Goal: Task Accomplishment & Management: Manage account settings

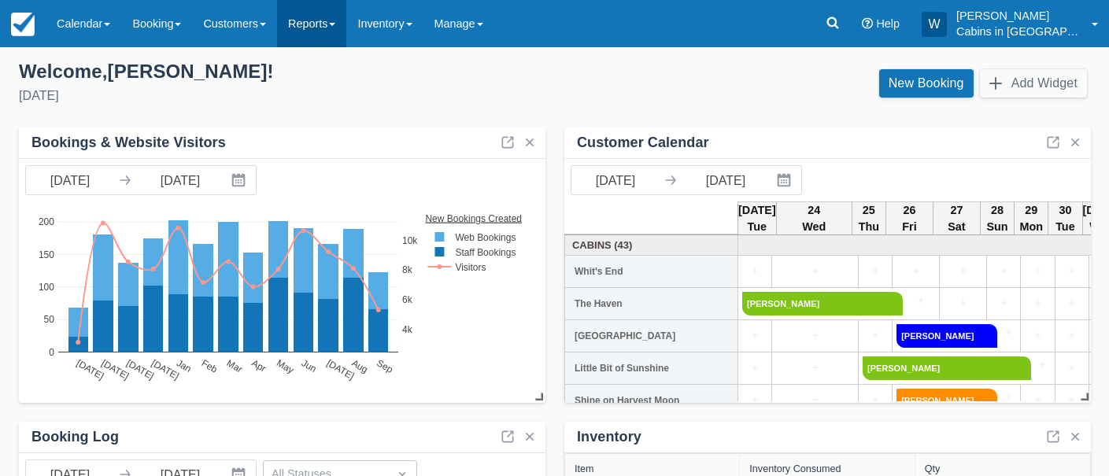
click at [335, 22] on link "Reports" at bounding box center [311, 23] width 69 height 47
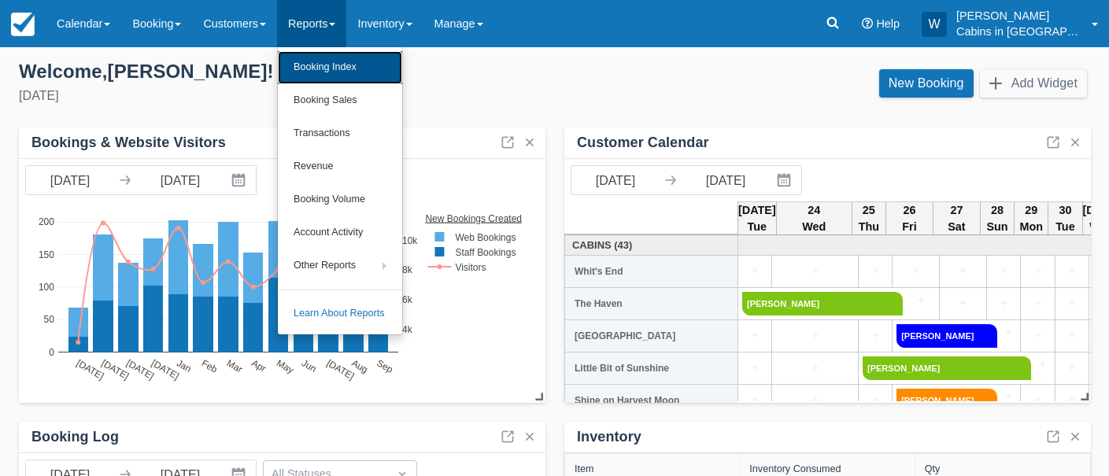
click at [339, 67] on link "Booking Index" at bounding box center [340, 67] width 124 height 33
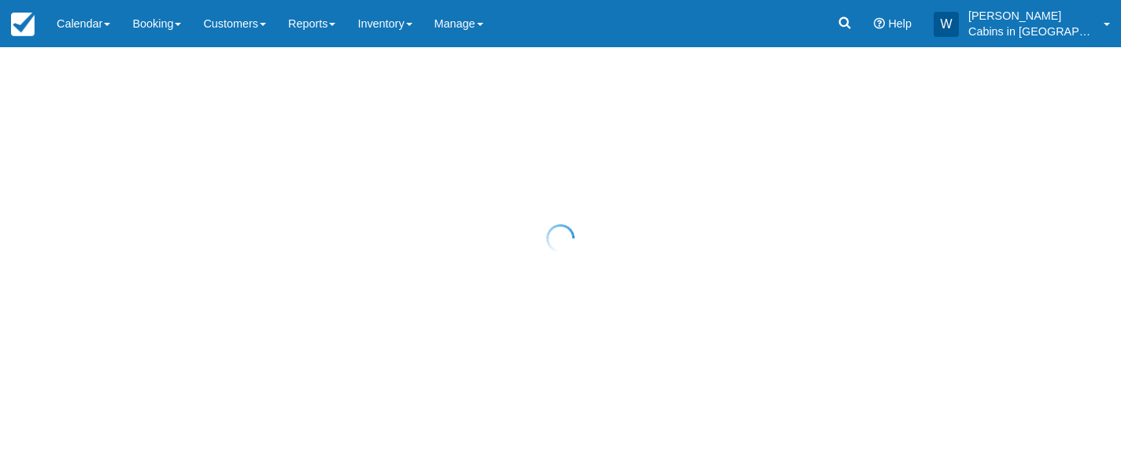
select select "25"
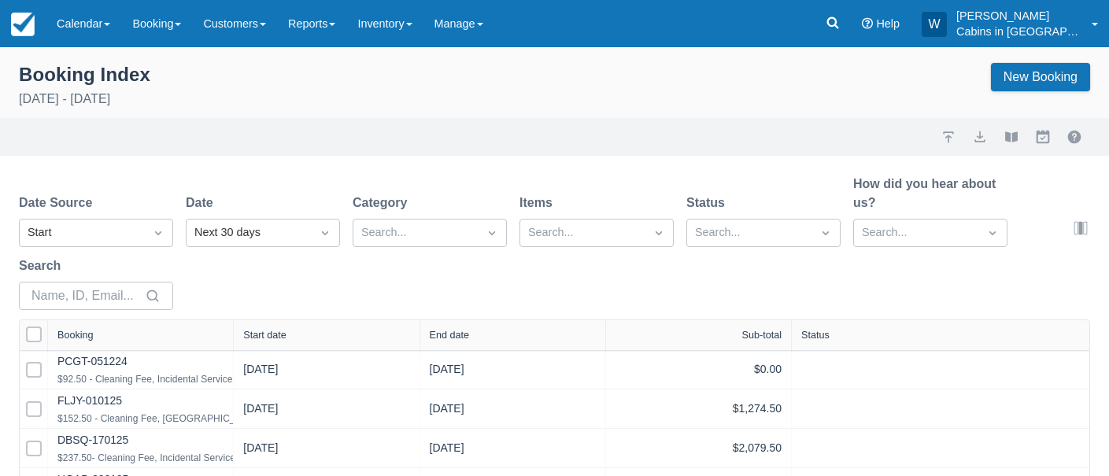
select select "25"
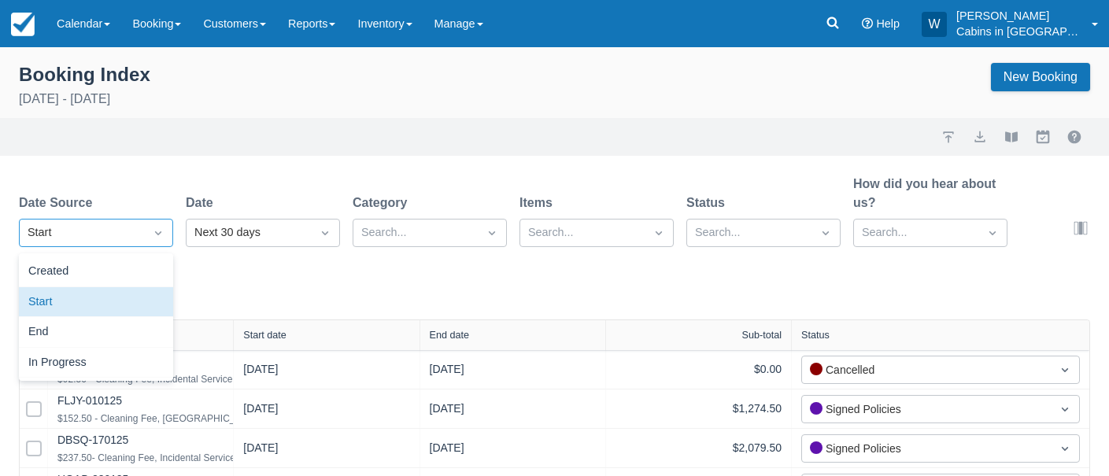
click at [126, 223] on div "Start" at bounding box center [82, 232] width 124 height 25
click at [113, 277] on div "Created" at bounding box center [96, 272] width 154 height 31
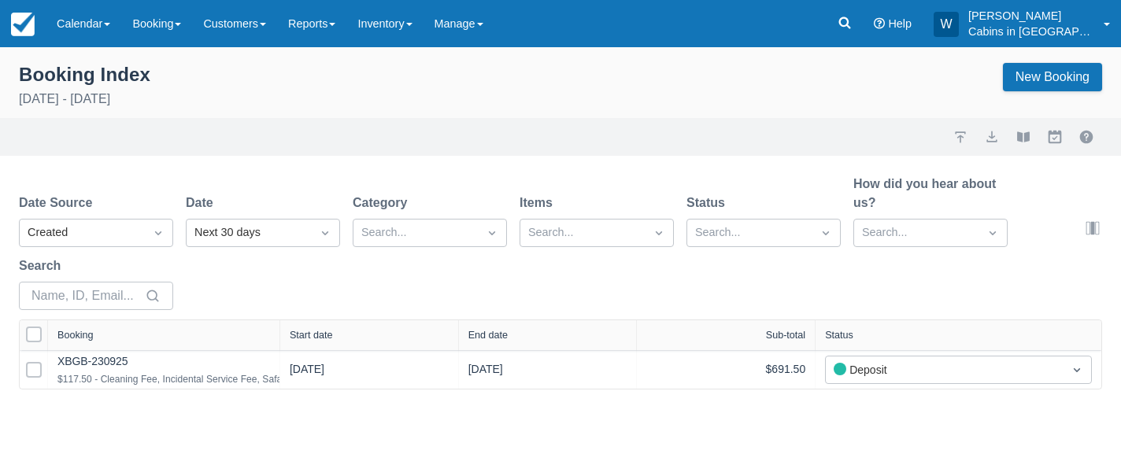
drag, startPoint x: 232, startPoint y: 332, endPoint x: 380, endPoint y: 331, distance: 148.8
click at [294, 332] on div at bounding box center [279, 335] width 28 height 30
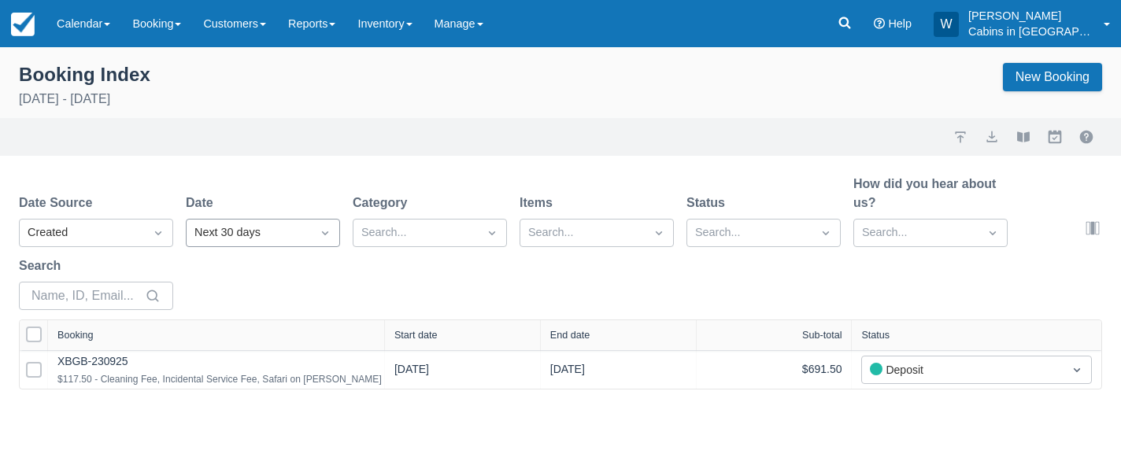
click at [324, 230] on icon "Dropdown icon" at bounding box center [325, 233] width 16 height 16
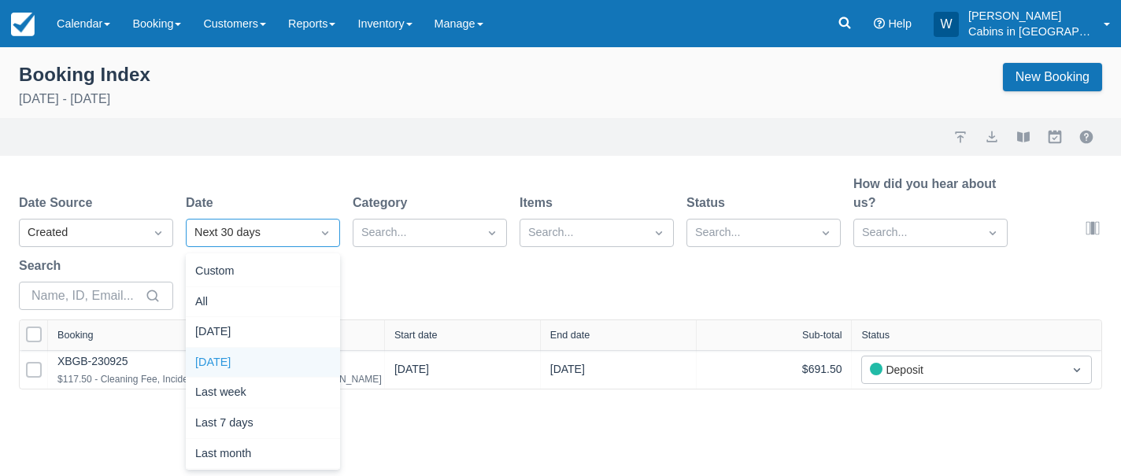
click at [284, 362] on div "Yesterday" at bounding box center [263, 363] width 154 height 31
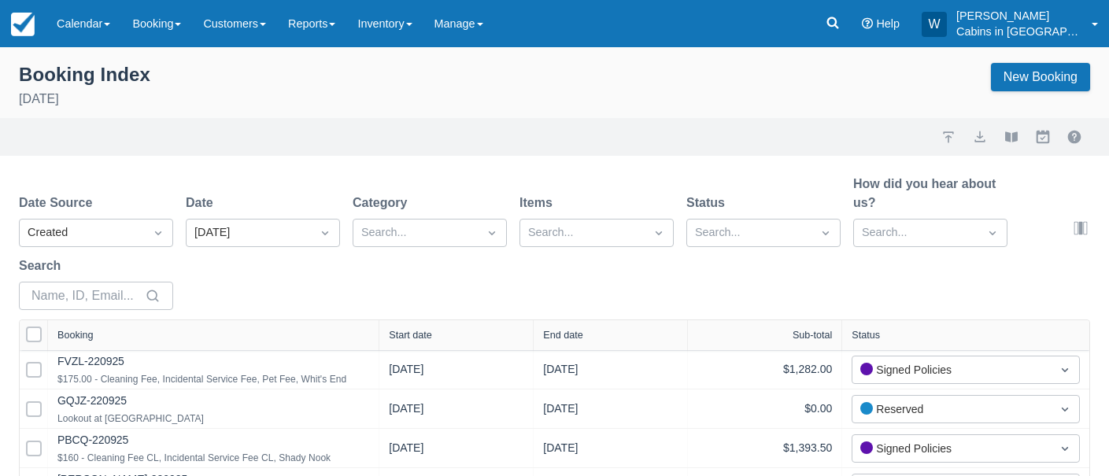
drag, startPoint x: 227, startPoint y: 334, endPoint x: 382, endPoint y: 332, distance: 155.1
click at [383, 332] on div at bounding box center [379, 335] width 28 height 30
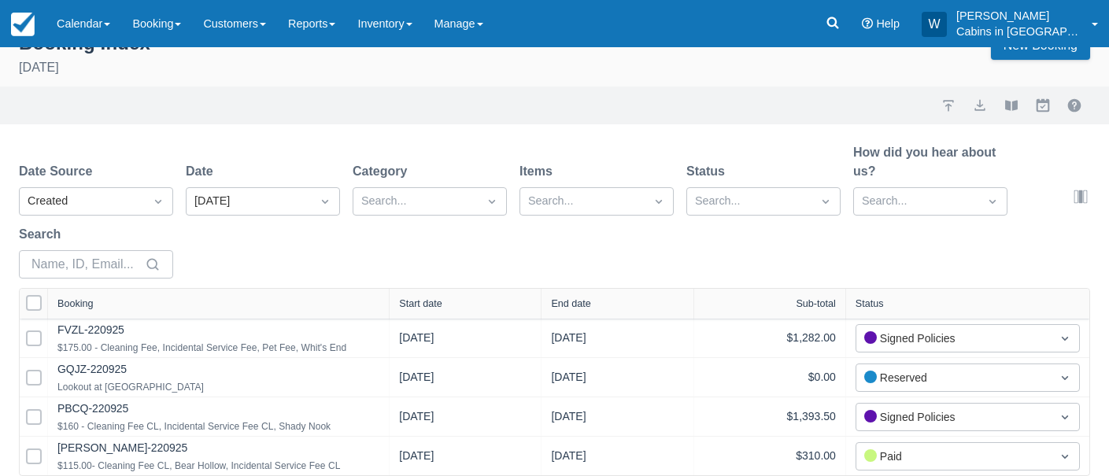
click at [438, 299] on div "Start date" at bounding box center [420, 303] width 43 height 11
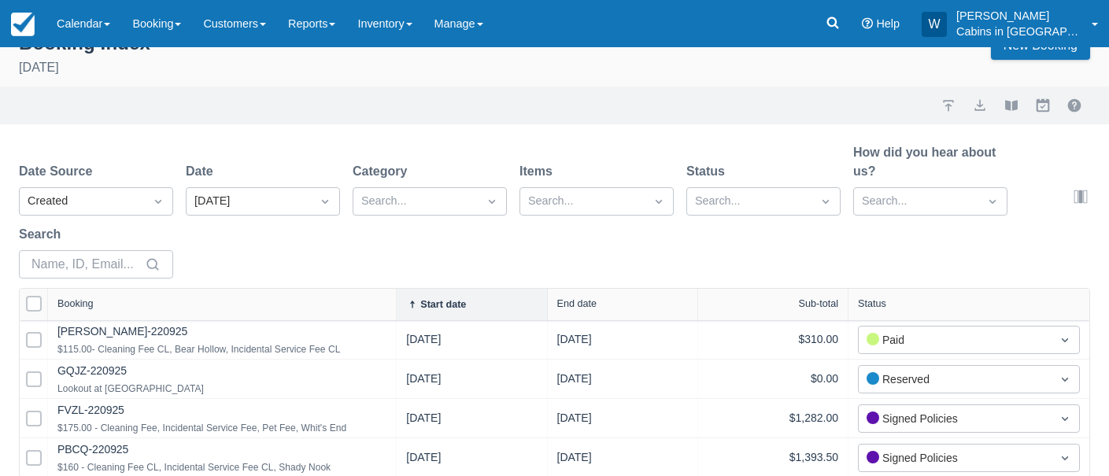
drag, startPoint x: 223, startPoint y: 309, endPoint x: 398, endPoint y: 307, distance: 174.8
click at [398, 307] on div at bounding box center [396, 304] width 28 height 31
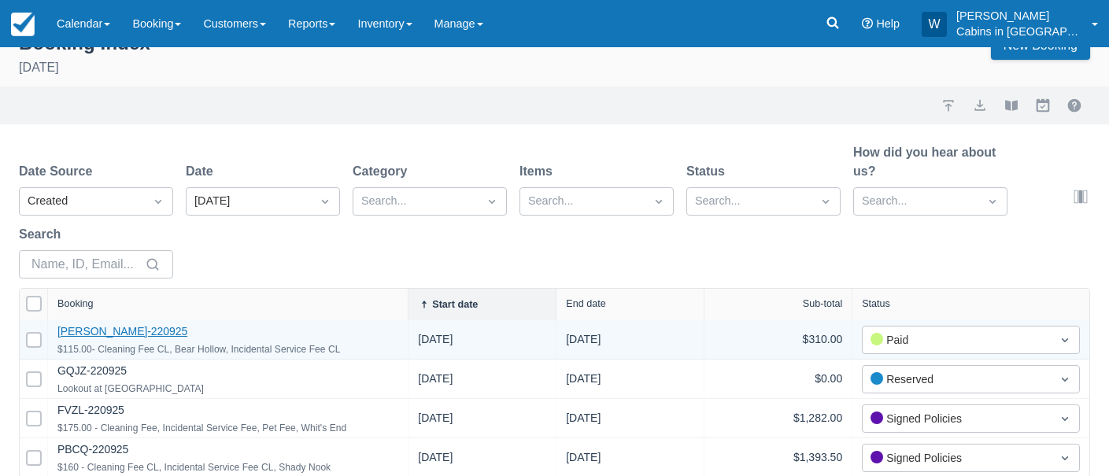
click at [110, 328] on link "SHAJ-220925" at bounding box center [122, 331] width 130 height 13
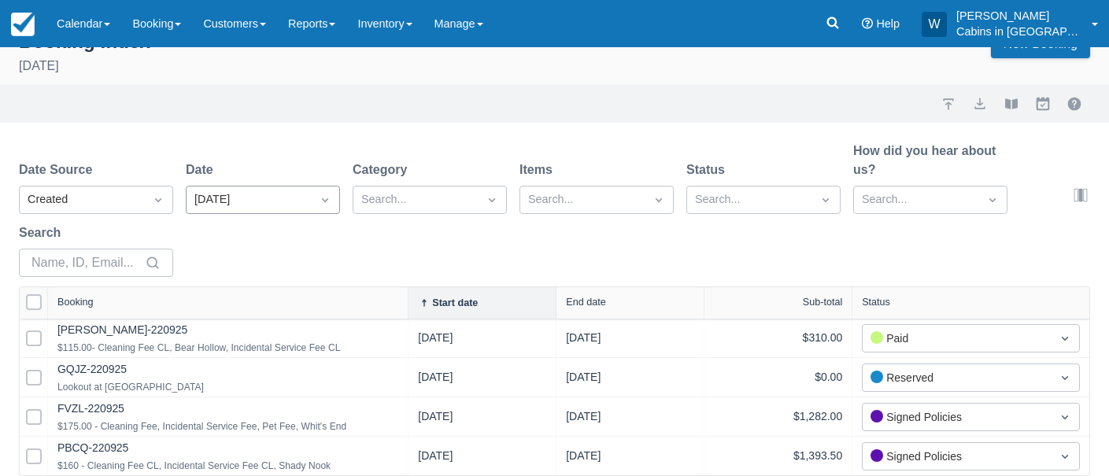
click at [283, 204] on div "Yesterday" at bounding box center [248, 199] width 109 height 17
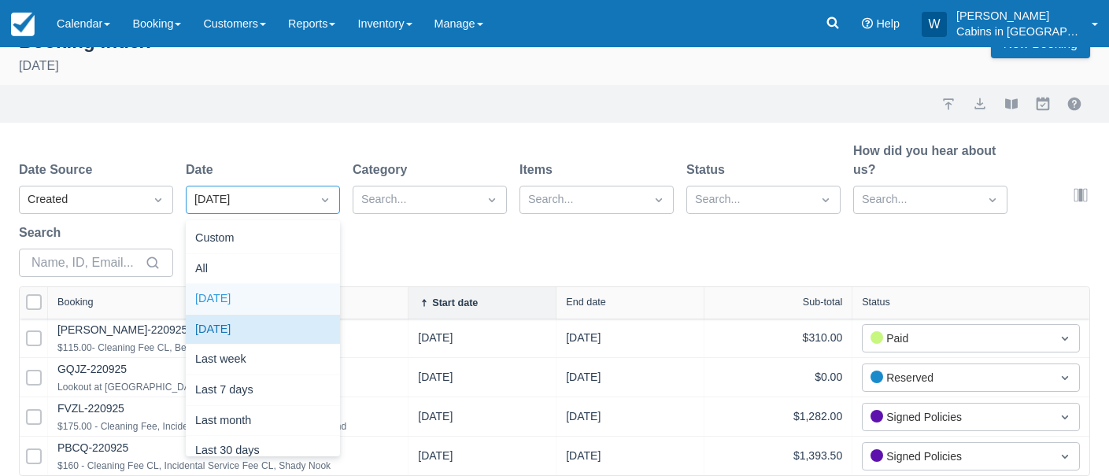
click at [246, 294] on div "Today" at bounding box center [263, 299] width 154 height 31
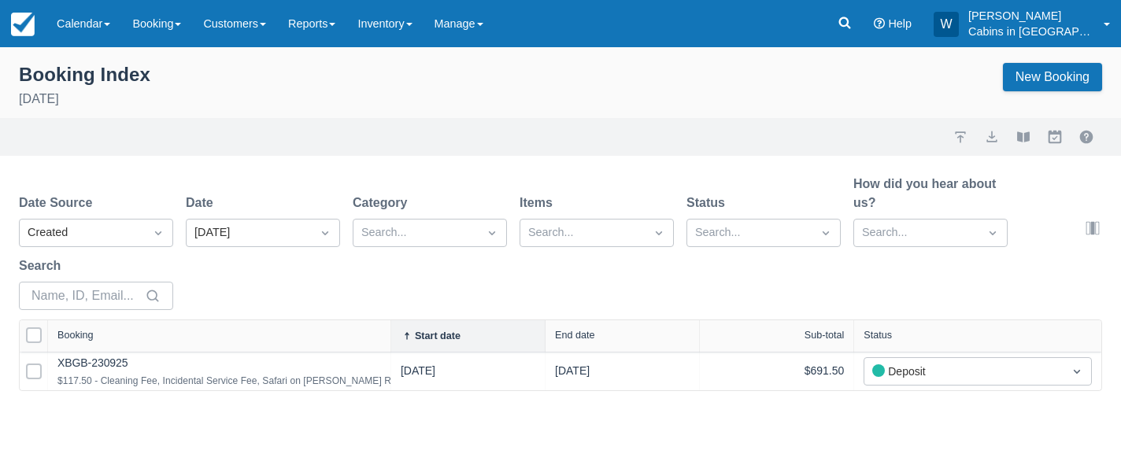
drag, startPoint x: 225, startPoint y: 332, endPoint x: 387, endPoint y: 326, distance: 161.5
click at [387, 327] on div at bounding box center [390, 335] width 28 height 31
click at [106, 23] on link "Calendar" at bounding box center [84, 23] width 76 height 47
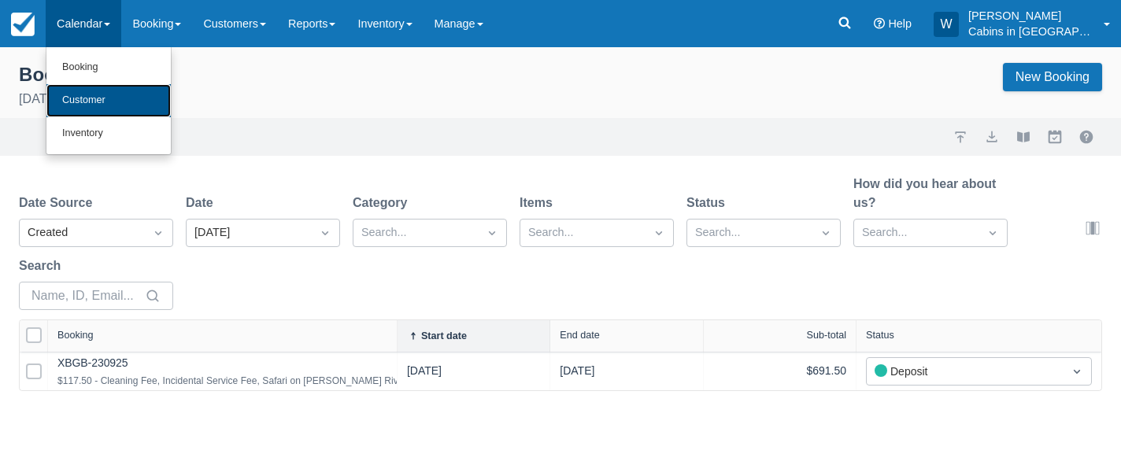
click at [104, 91] on link "Customer" at bounding box center [108, 100] width 124 height 33
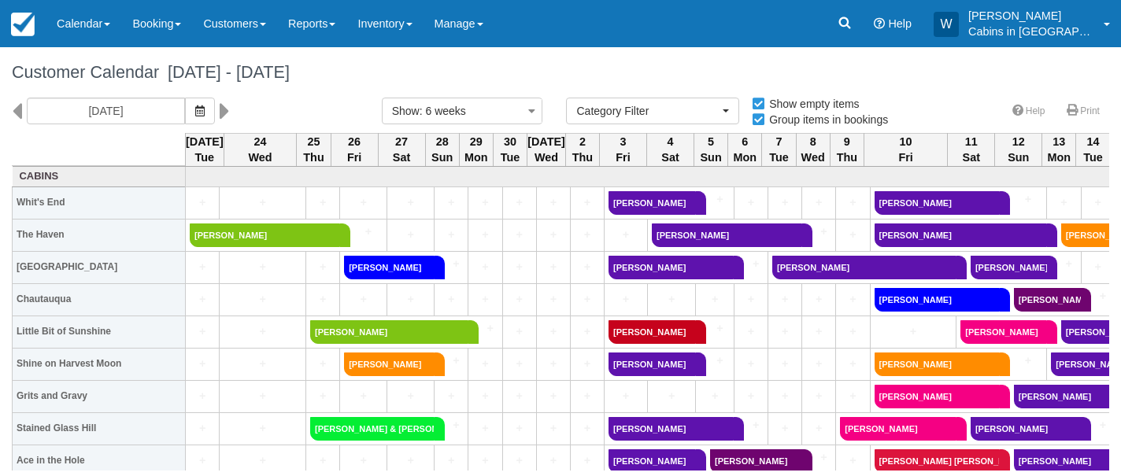
select select
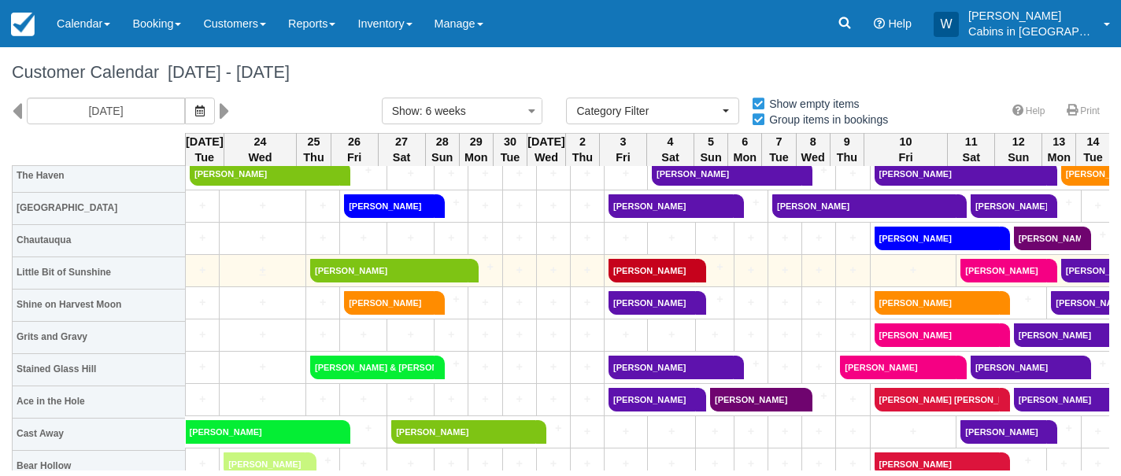
scroll to position [62, 0]
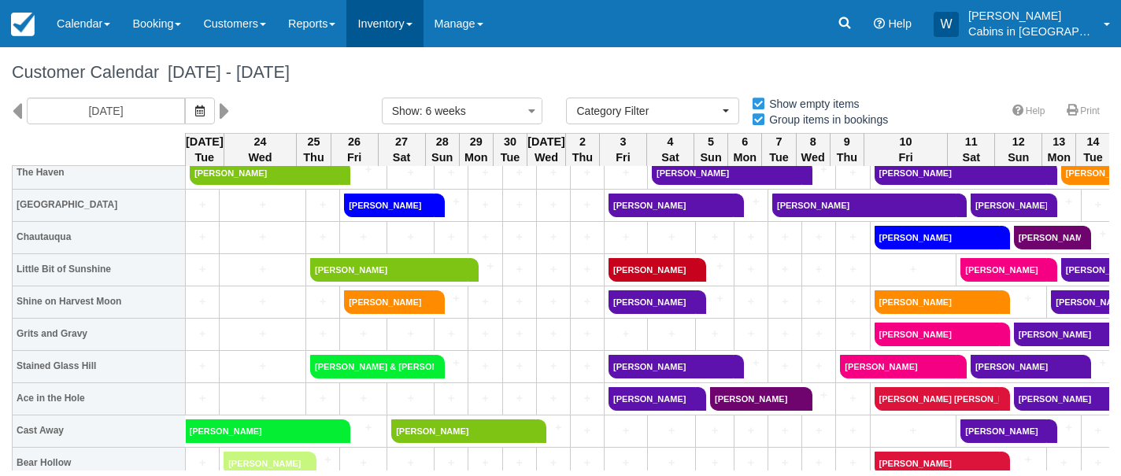
click at [423, 21] on link "Inventory" at bounding box center [384, 23] width 76 height 47
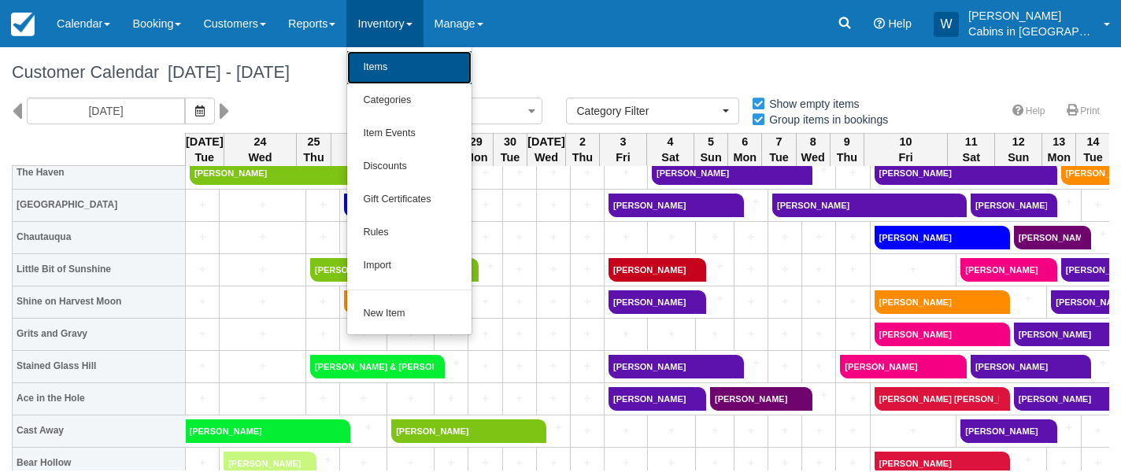
click at [413, 67] on link "Items" at bounding box center [409, 67] width 124 height 33
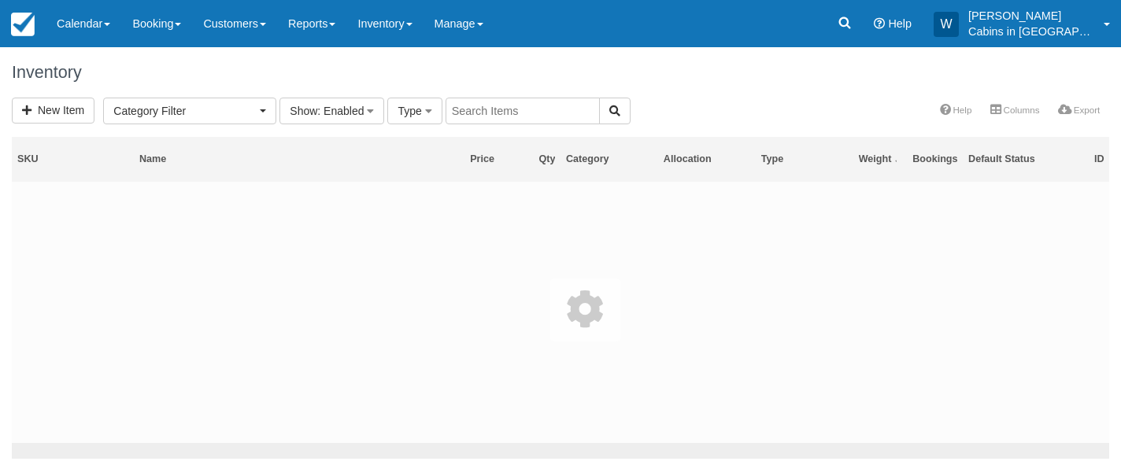
select select
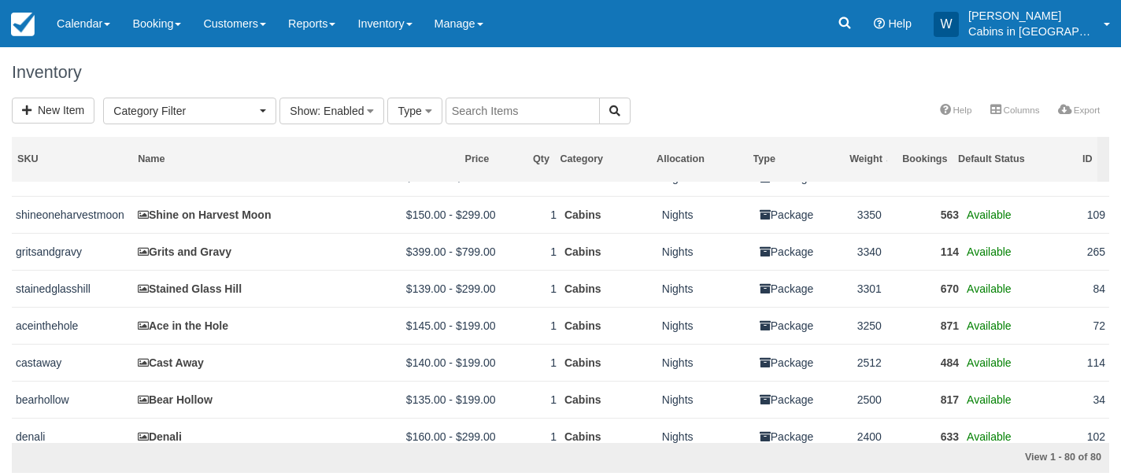
scroll to position [173, 0]
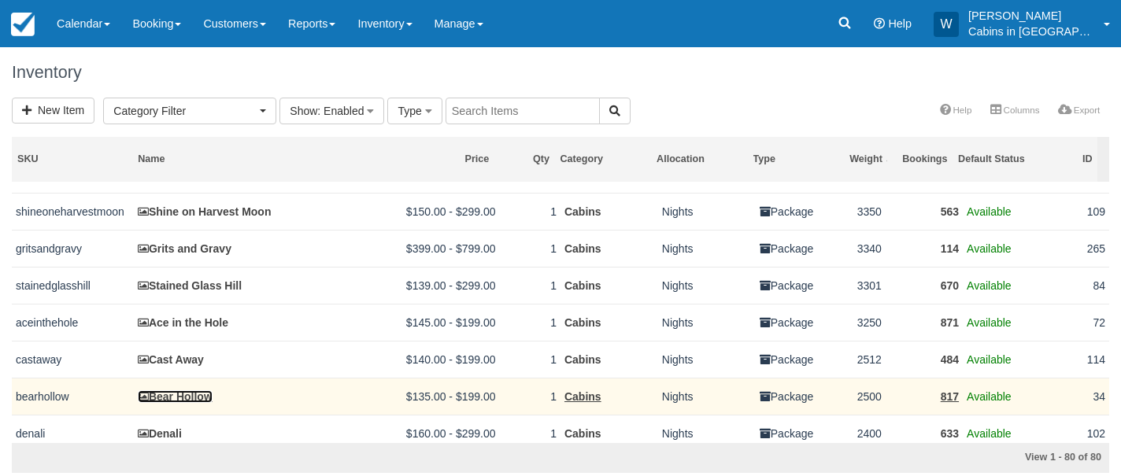
click at [183, 403] on link "Bear Hollow" at bounding box center [175, 397] width 75 height 13
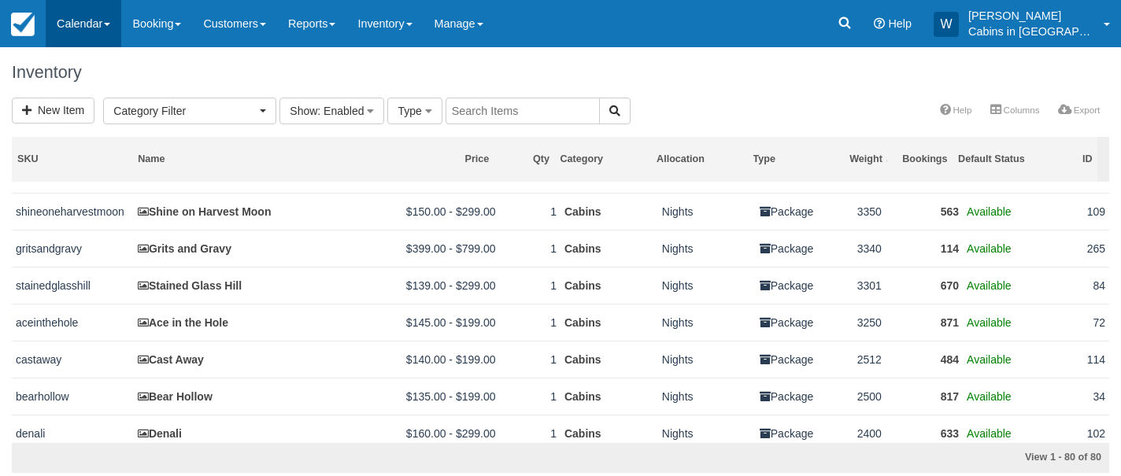
click at [96, 31] on link "Calendar" at bounding box center [84, 23] width 76 height 47
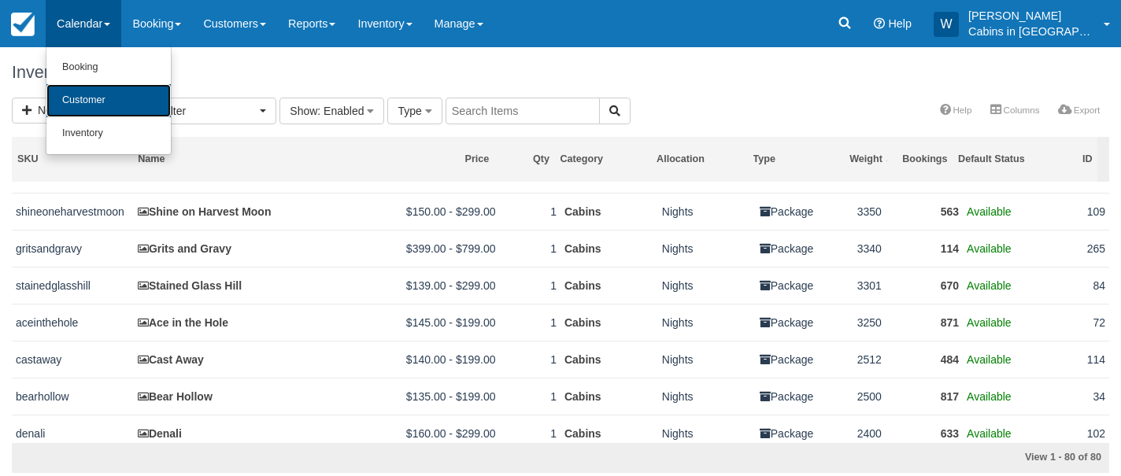
click at [91, 105] on link "Customer" at bounding box center [108, 100] width 124 height 33
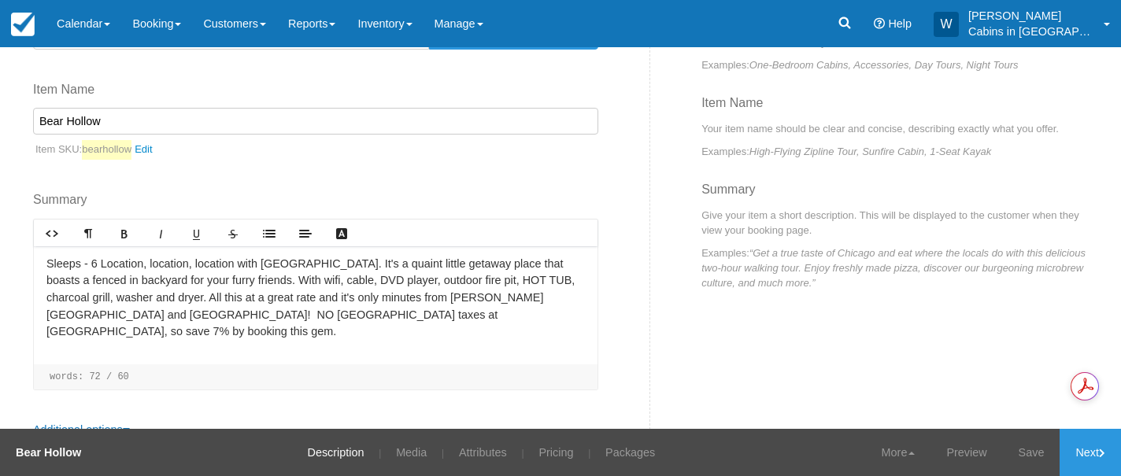
scroll to position [299, 0]
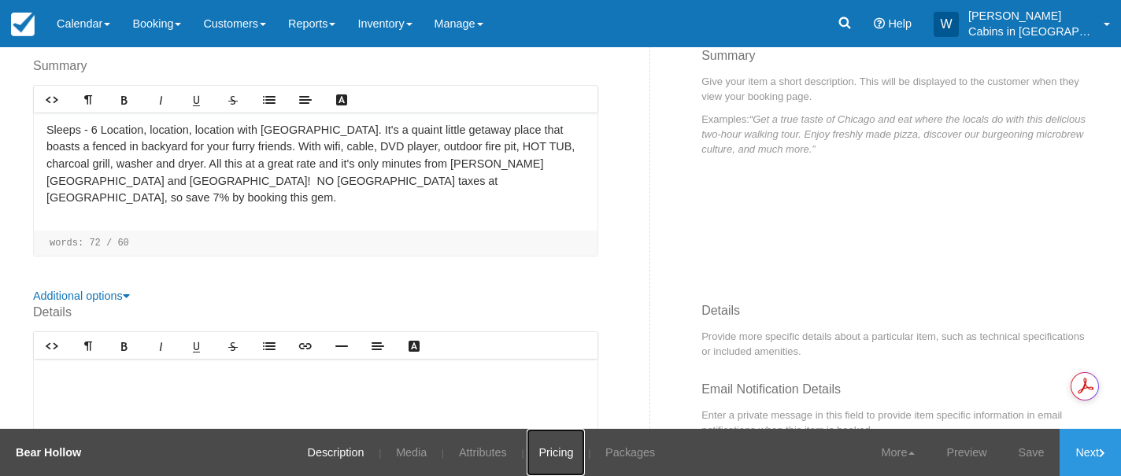
click at [564, 454] on link "Pricing" at bounding box center [556, 452] width 58 height 47
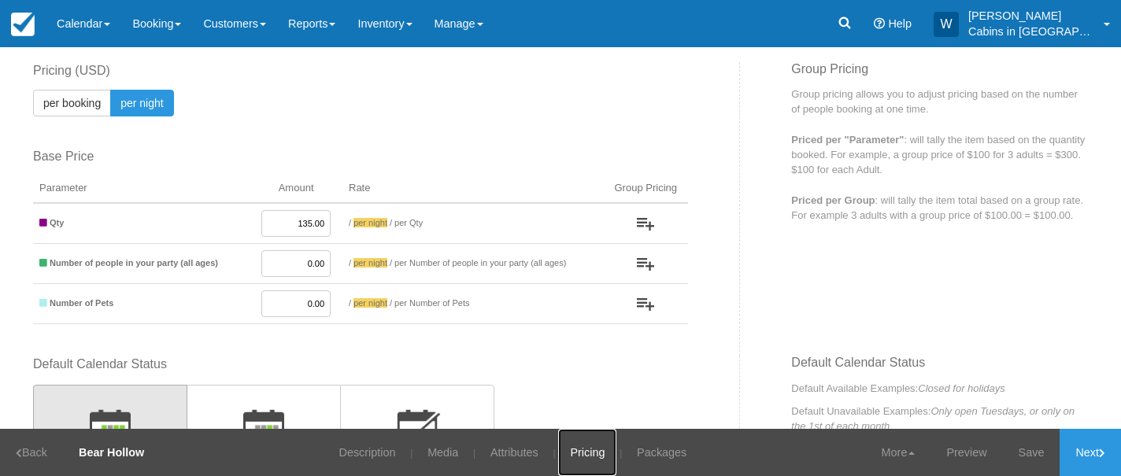
scroll to position [97, 0]
drag, startPoint x: 283, startPoint y: 228, endPoint x: 326, endPoint y: 231, distance: 42.6
click at [327, 231] on td "135.00" at bounding box center [296, 225] width 93 height 41
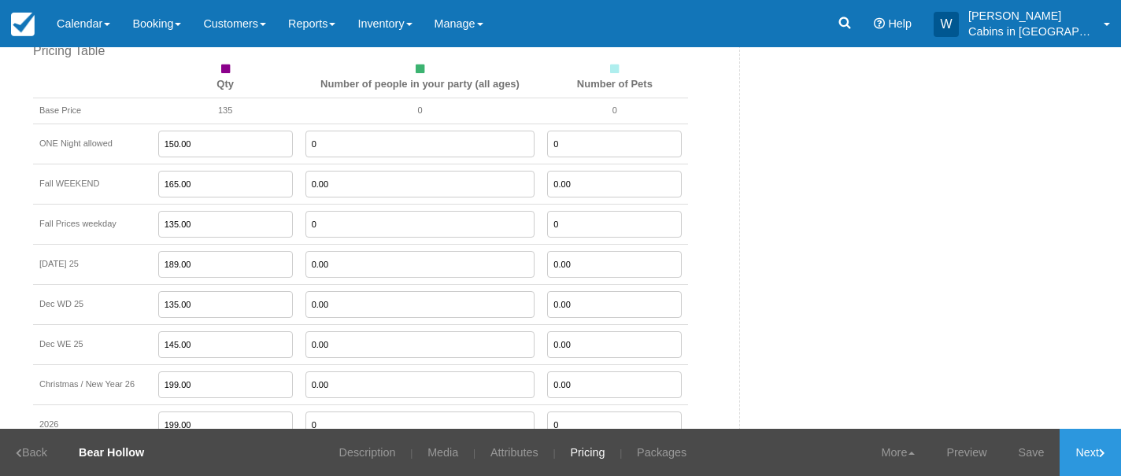
scroll to position [1224, 0]
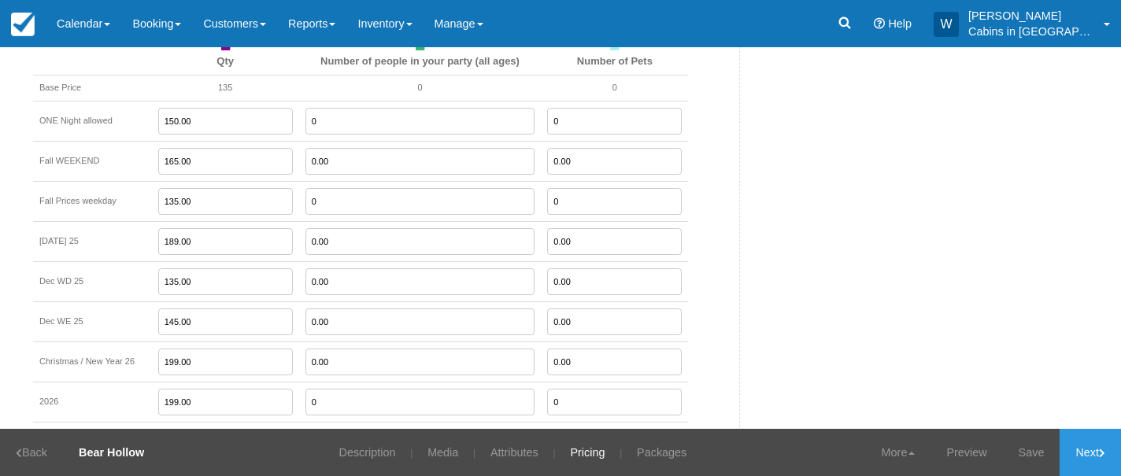
type input "115.00"
drag, startPoint x: 206, startPoint y: 200, endPoint x: 155, endPoint y: 196, distance: 50.5
type input "115.00"
drag, startPoint x: 209, startPoint y: 165, endPoint x: 150, endPoint y: 155, distance: 60.7
click at [150, 156] on tr "Fall WEEKEND 165.00 0.00 0.00" at bounding box center [360, 161] width 655 height 40
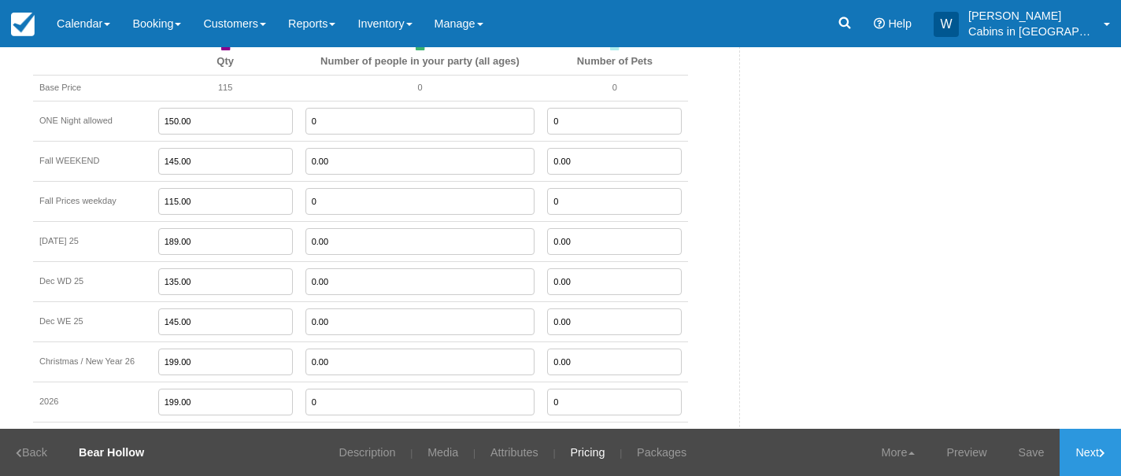
type input "145.00"
click at [203, 285] on input "135.00" at bounding box center [225, 282] width 135 height 27
drag, startPoint x: 210, startPoint y: 207, endPoint x: 152, endPoint y: 202, distance: 58.5
click at [152, 203] on tr "Fall Prices weekday 115.00 0 0" at bounding box center [360, 201] width 655 height 40
type input "125.00"
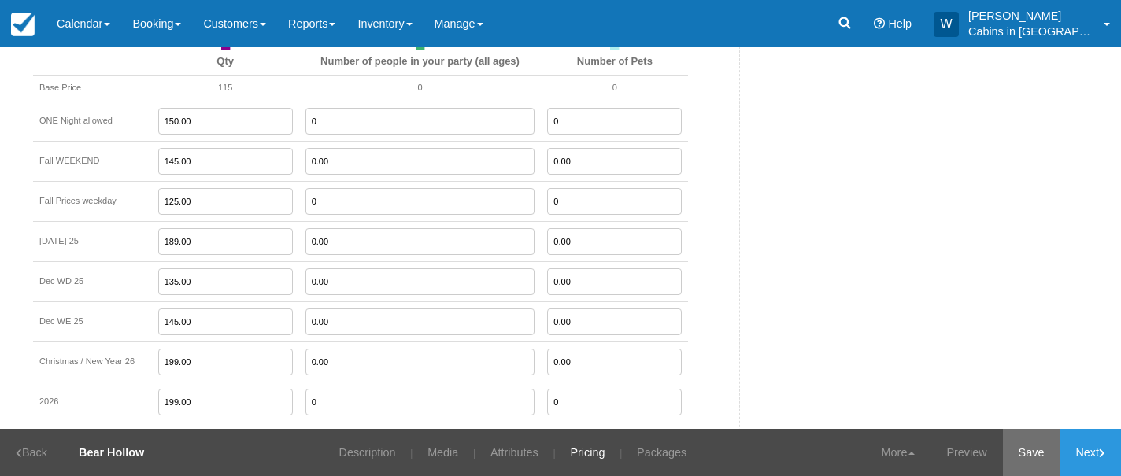
click at [1035, 448] on link "Save" at bounding box center [1031, 452] width 57 height 47
click at [596, 124] on input "0" at bounding box center [614, 121] width 135 height 27
type input "0"
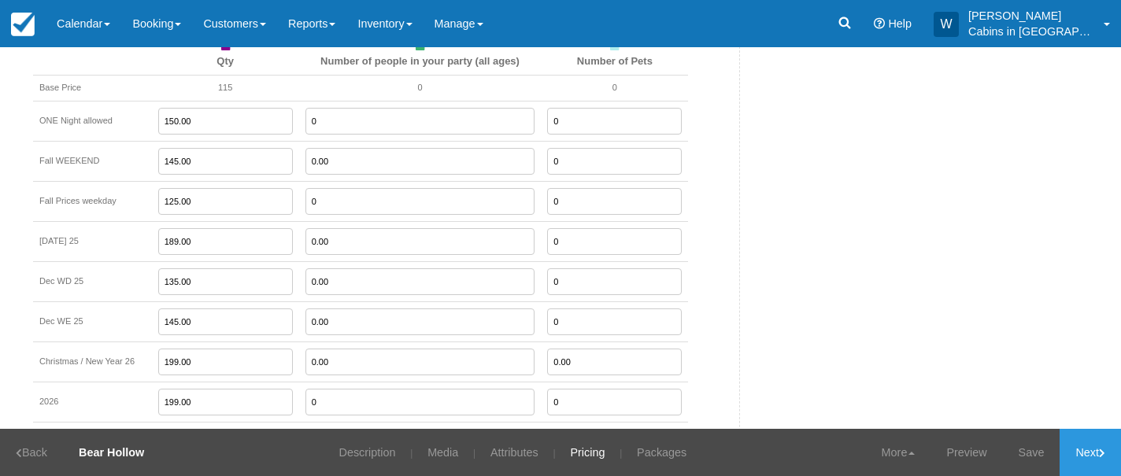
type input "0"
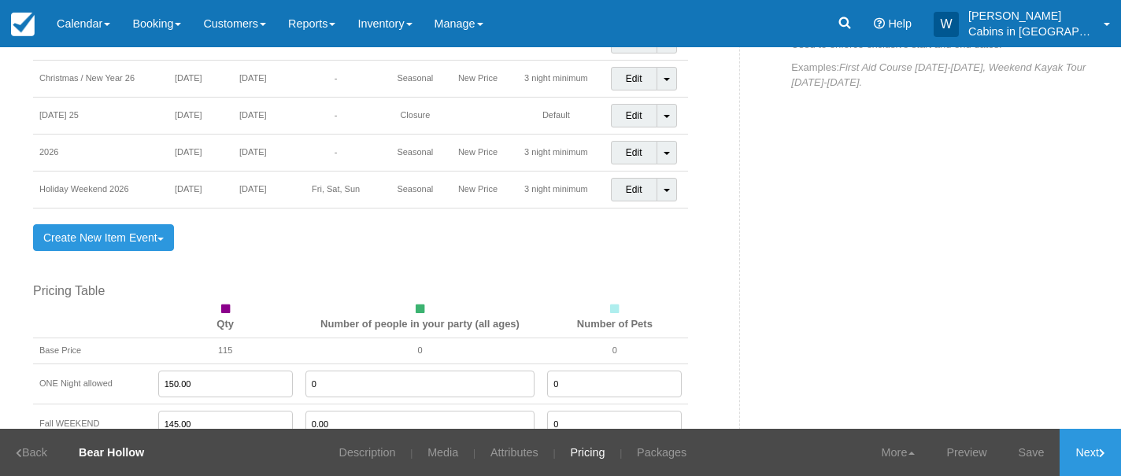
scroll to position [1139, 0]
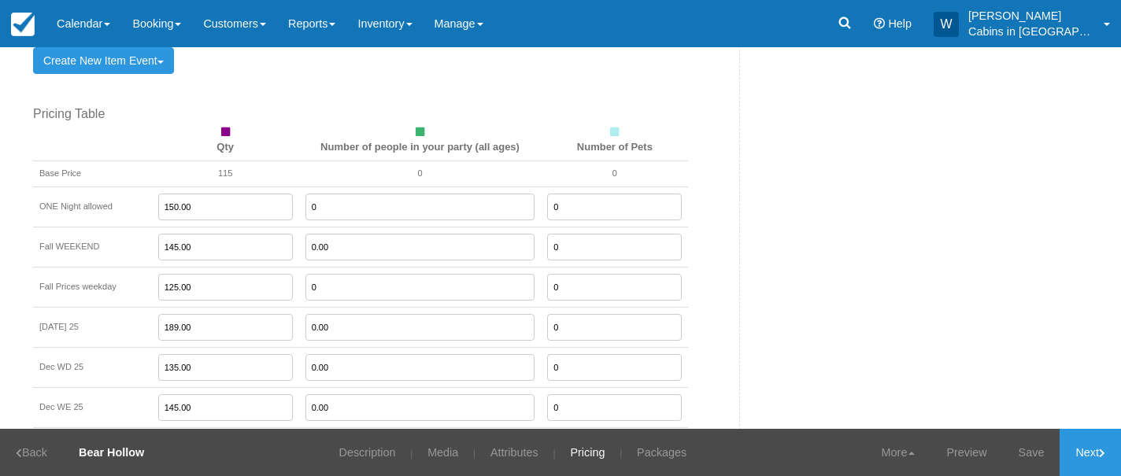
type input "0"
click at [328, 246] on input "0.00" at bounding box center [421, 247] width 230 height 27
type input "0"
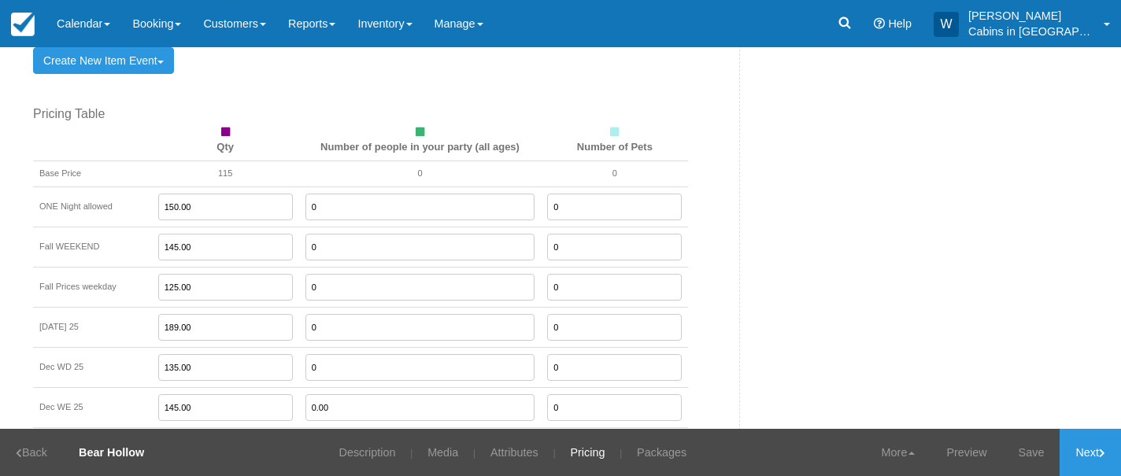
type input "0"
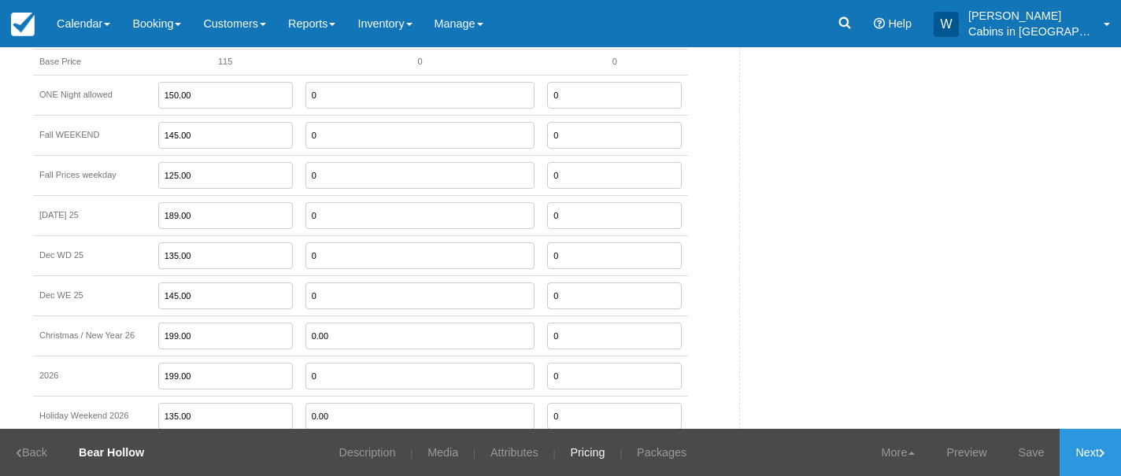
scroll to position [1274, 0]
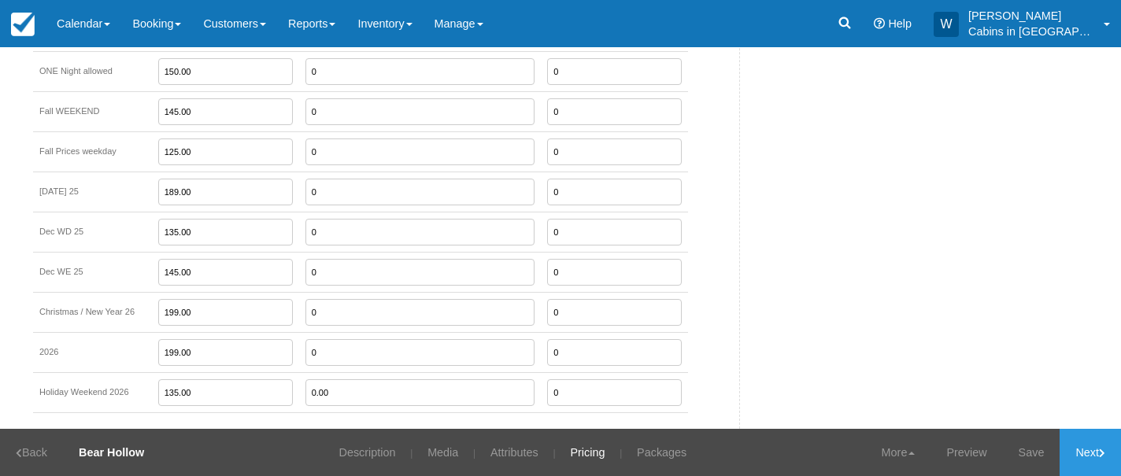
type input "0"
click at [195, 358] on input "0" at bounding box center [225, 352] width 135 height 27
type input "165.00"
type input "0"
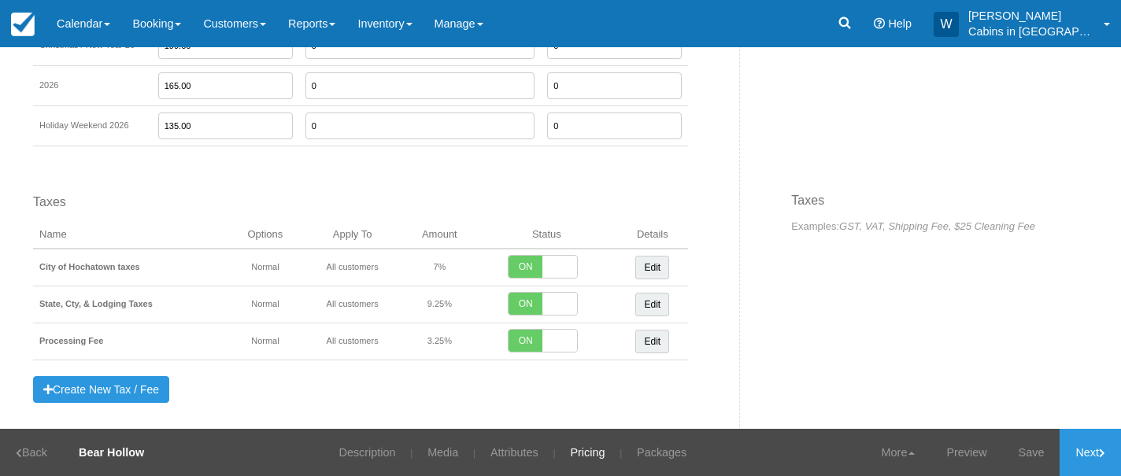
scroll to position [1495, 0]
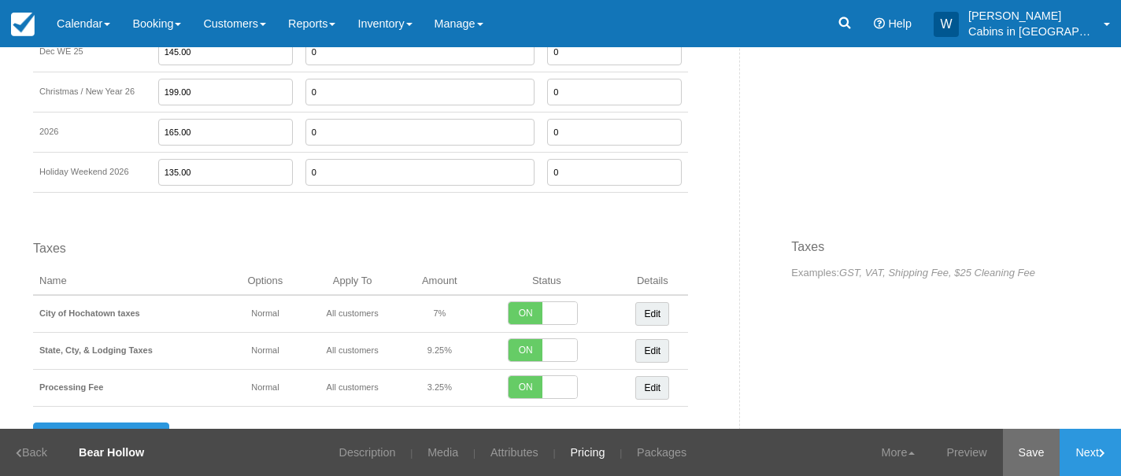
click at [1035, 457] on link "Save" at bounding box center [1031, 452] width 57 height 47
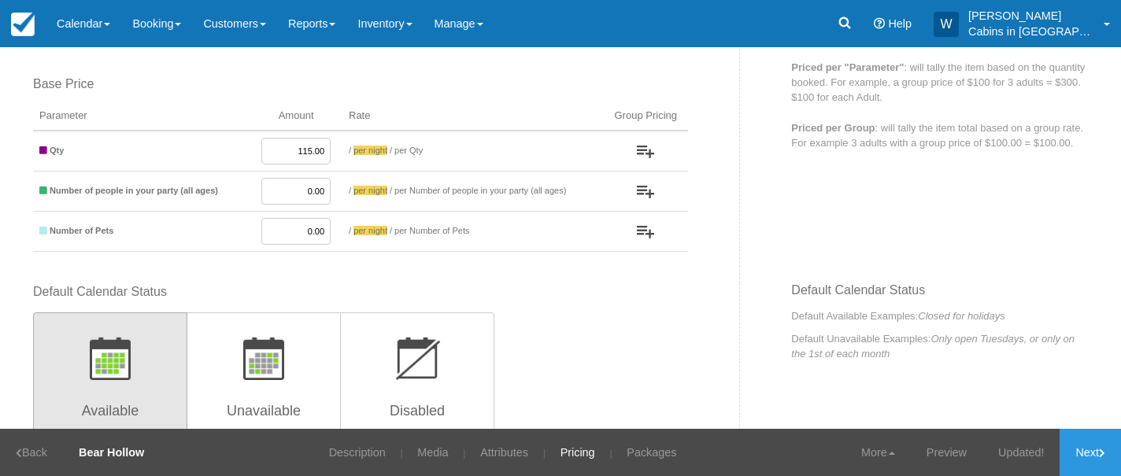
scroll to position [150, 0]
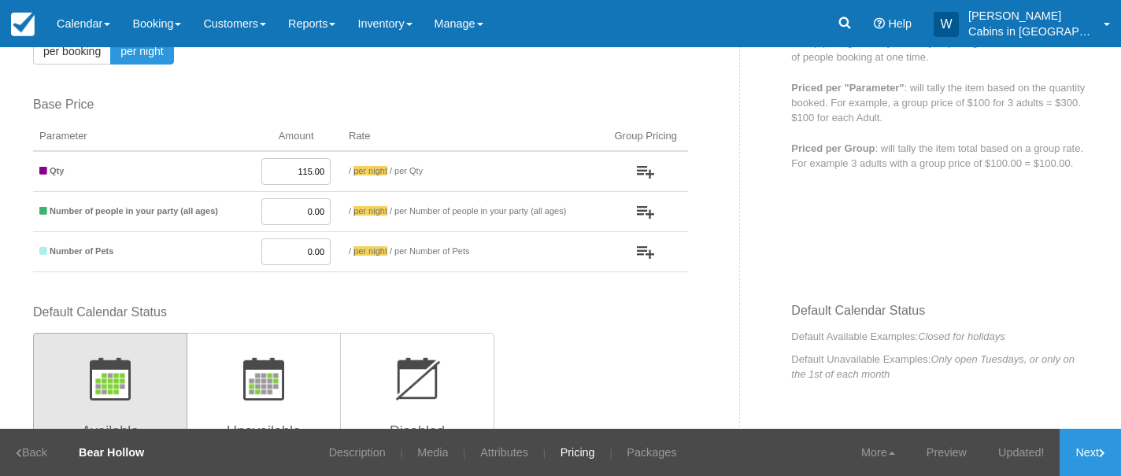
drag, startPoint x: 280, startPoint y: 173, endPoint x: 327, endPoint y: 174, distance: 46.5
click at [327, 174] on td "115.00" at bounding box center [296, 171] width 93 height 41
type input "125.00"
click at [1024, 449] on link "Updated!" at bounding box center [1021, 452] width 77 height 47
click at [1087, 446] on link "Next" at bounding box center [1090, 452] width 61 height 47
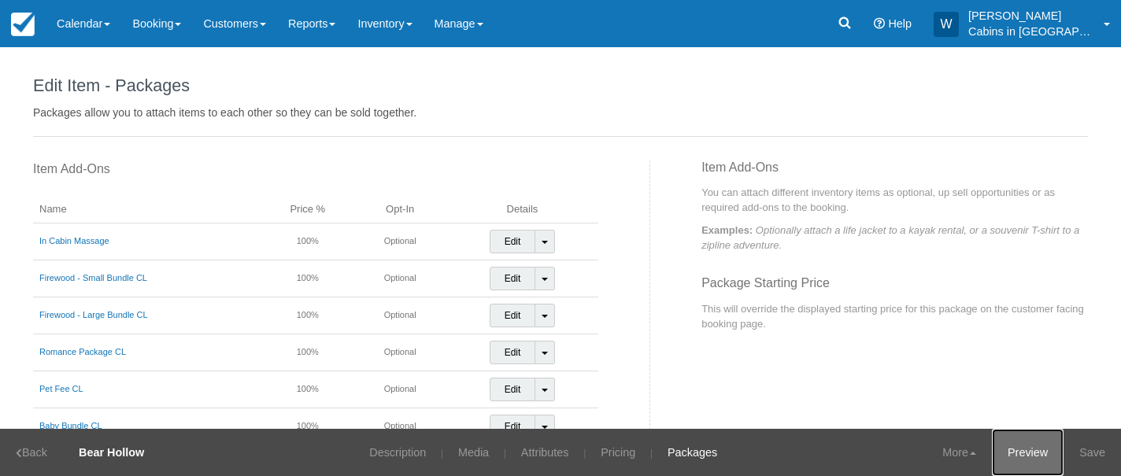
click at [1043, 454] on link "Preview" at bounding box center [1028, 452] width 72 height 47
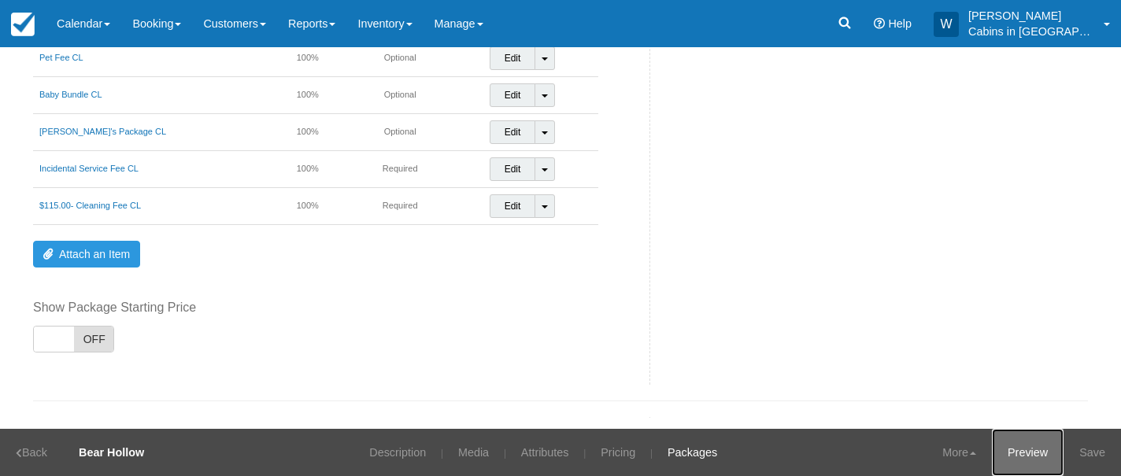
scroll to position [335, 0]
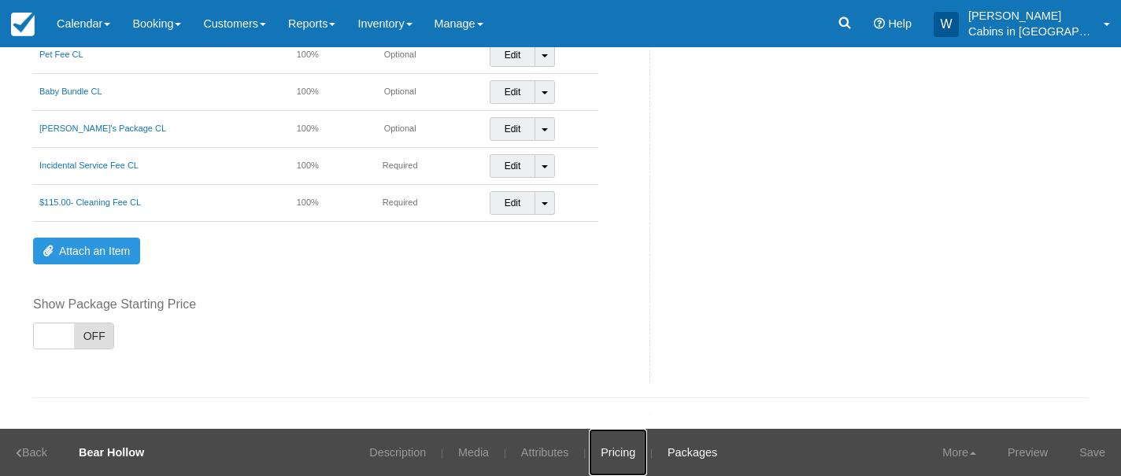
click at [623, 447] on link "Pricing" at bounding box center [618, 452] width 58 height 47
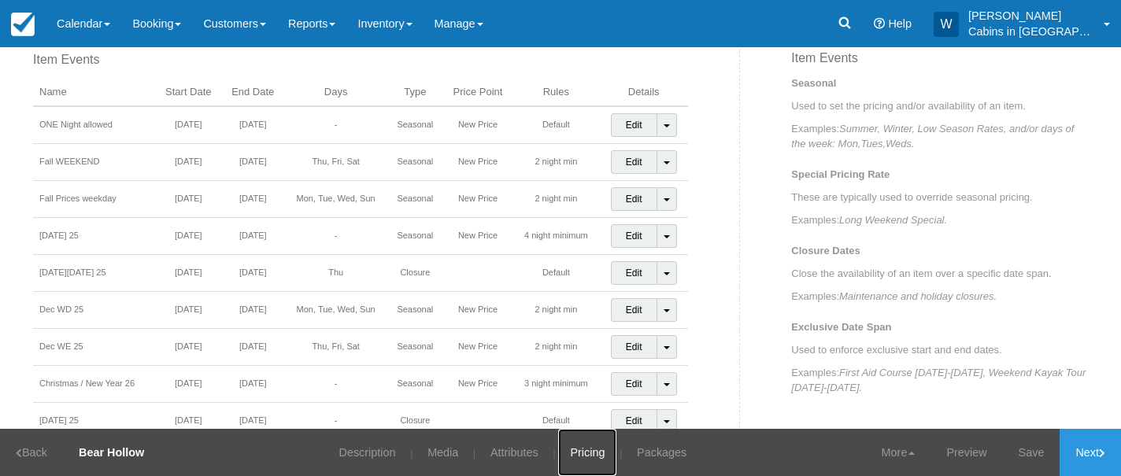
scroll to position [753, 0]
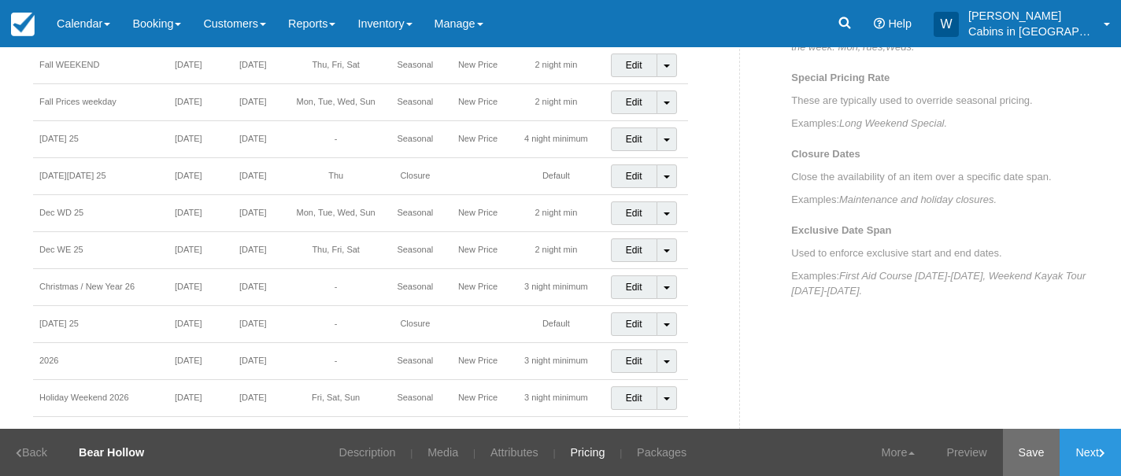
click at [1024, 459] on link "Save" at bounding box center [1031, 452] width 57 height 47
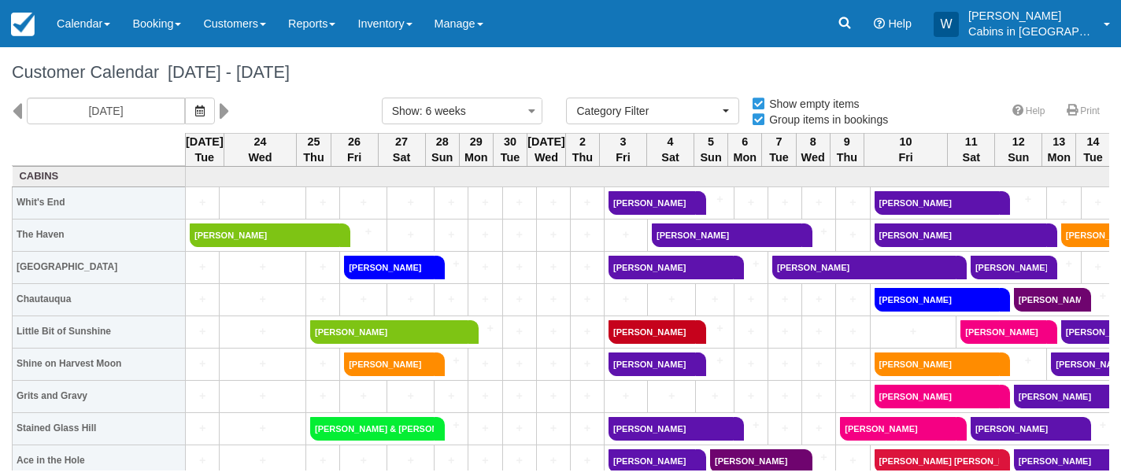
select select
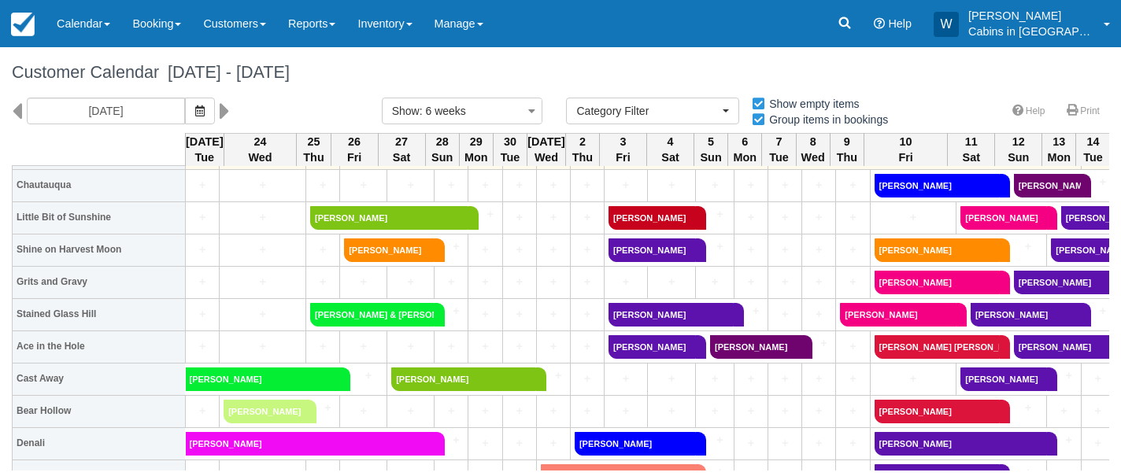
scroll to position [55, 0]
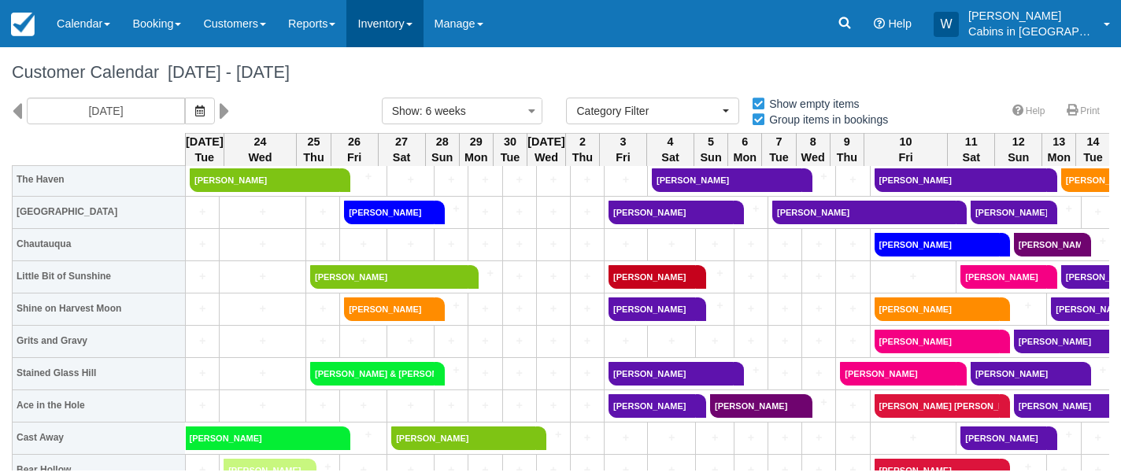
click at [423, 19] on link "Inventory" at bounding box center [384, 23] width 76 height 47
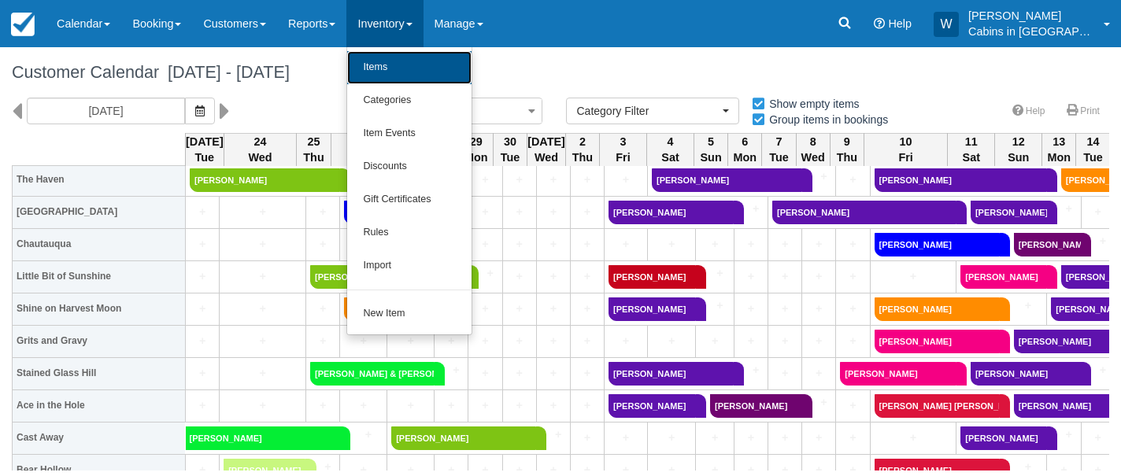
click at [418, 66] on link "Items" at bounding box center [409, 67] width 124 height 33
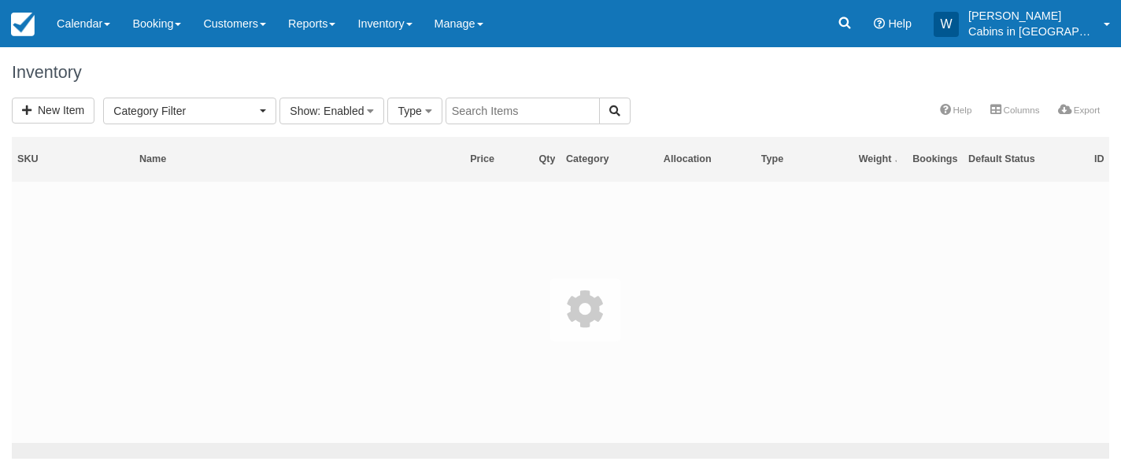
select select
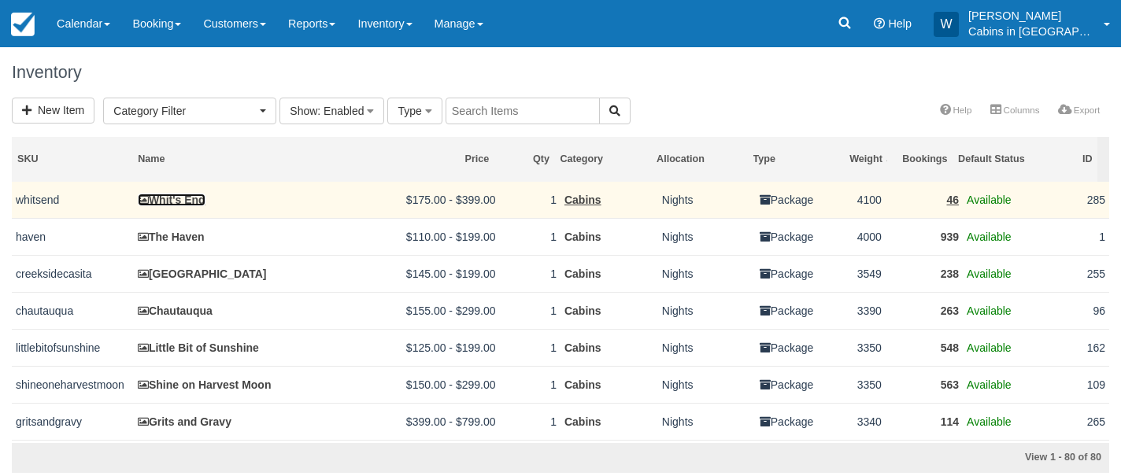
click at [178, 196] on link "Whit's End" at bounding box center [172, 200] width 68 height 13
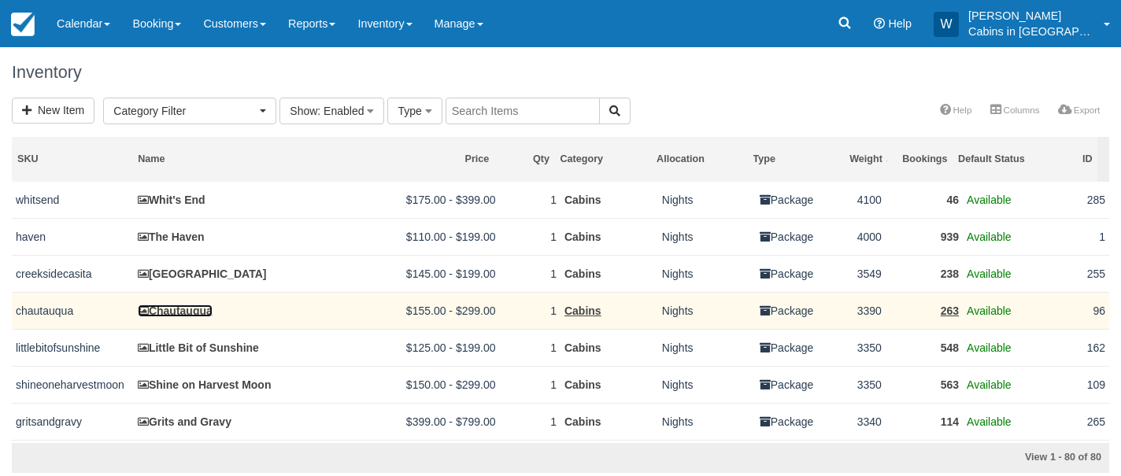
click at [172, 313] on link "Chautauqua" at bounding box center [175, 311] width 75 height 13
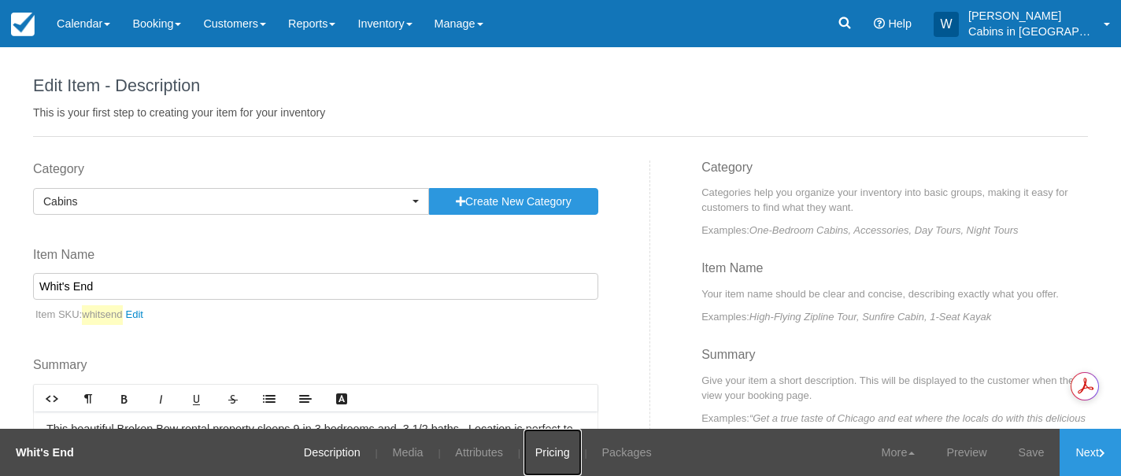
click at [543, 445] on link "Pricing" at bounding box center [553, 452] width 58 height 47
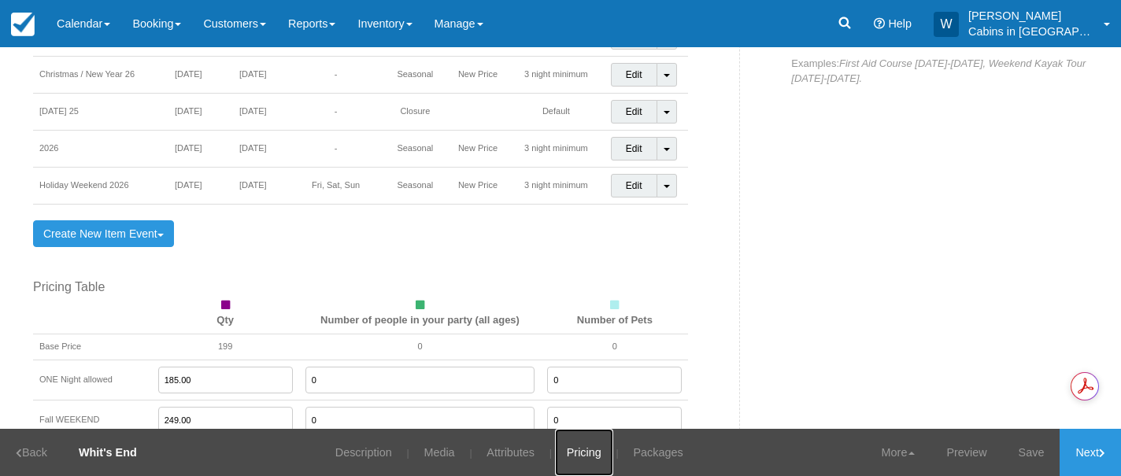
scroll to position [1208, 0]
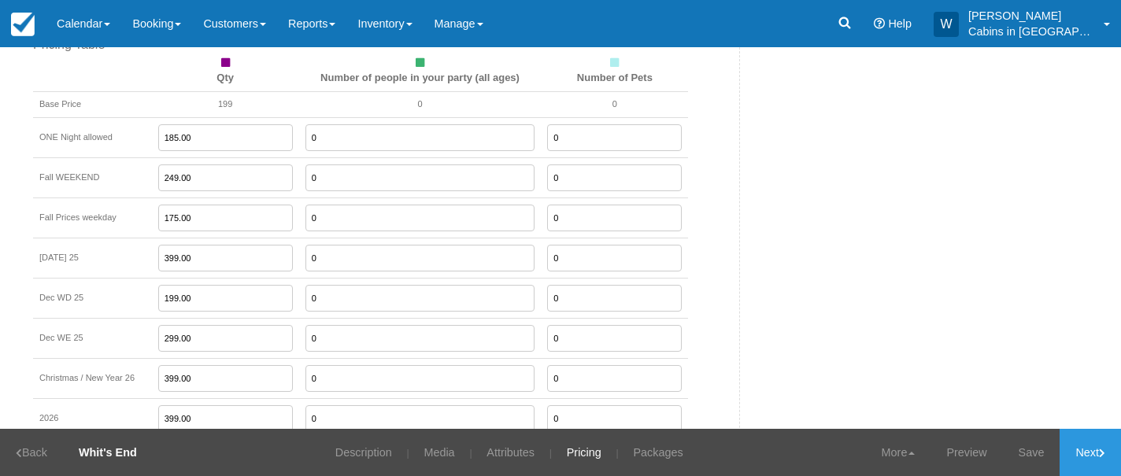
drag, startPoint x: 201, startPoint y: 142, endPoint x: 145, endPoint y: 131, distance: 56.8
click at [145, 131] on tr "ONE Night allowed 185.00 0 0" at bounding box center [360, 137] width 655 height 40
type input "225.00"
click at [206, 218] on input "175.00" at bounding box center [225, 218] width 135 height 27
drag, startPoint x: 209, startPoint y: 224, endPoint x: 138, endPoint y: 213, distance: 72.4
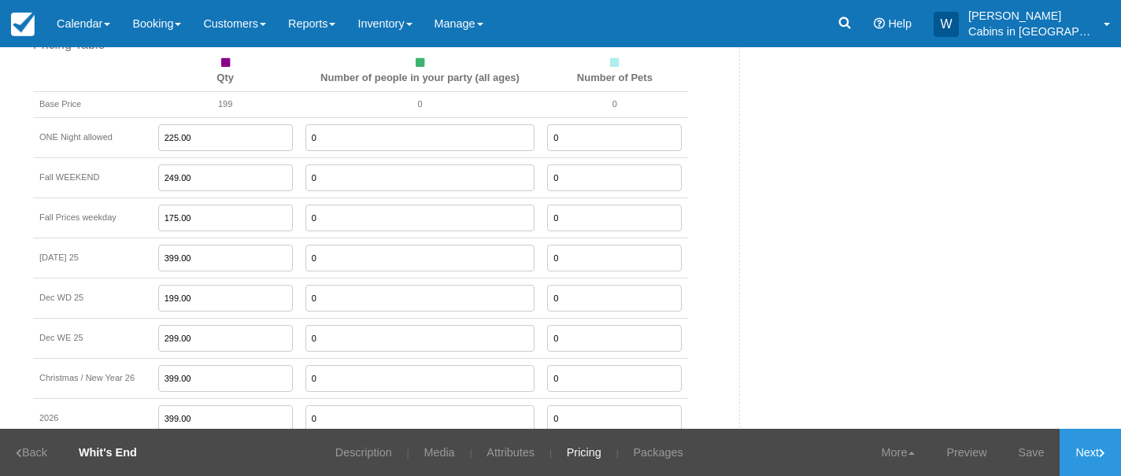
click at [138, 213] on tr "Fall Prices weekday 175.00 0 0" at bounding box center [360, 218] width 655 height 40
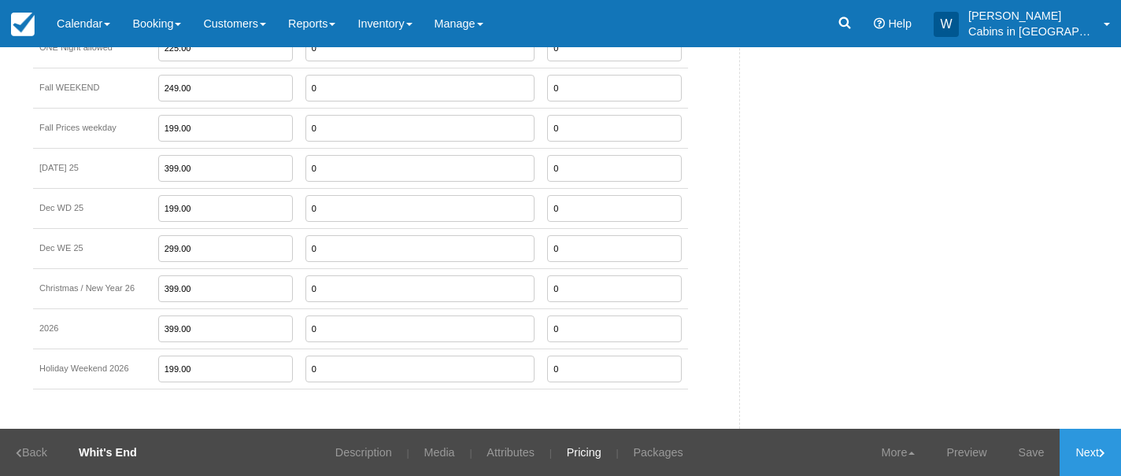
scroll to position [1304, 0]
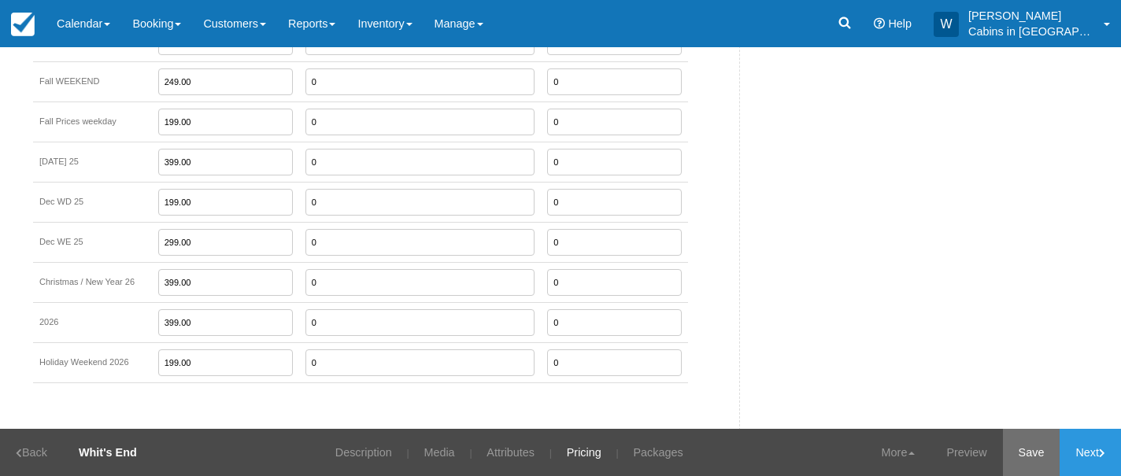
type input "199.00"
click at [1025, 445] on link "Save" at bounding box center [1031, 452] width 57 height 47
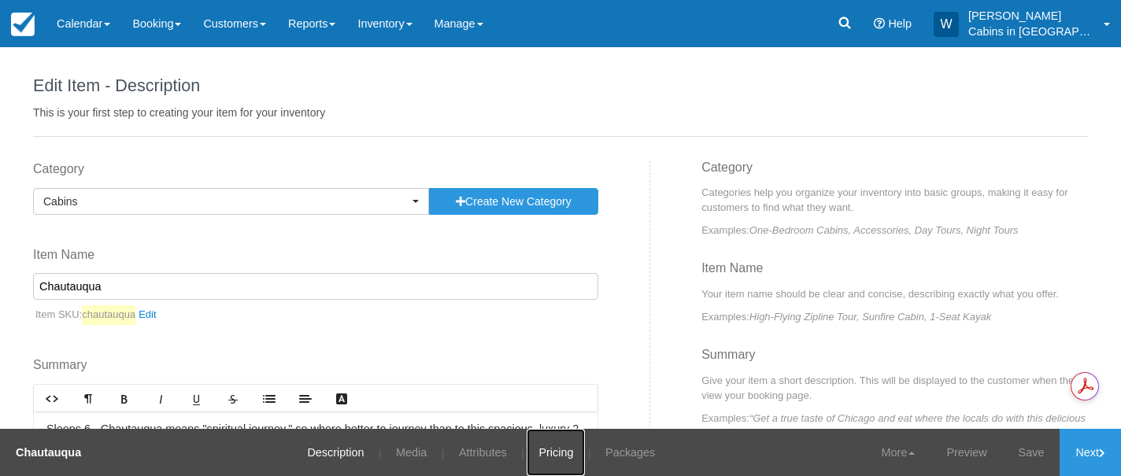
click at [553, 449] on link "Pricing" at bounding box center [556, 452] width 58 height 47
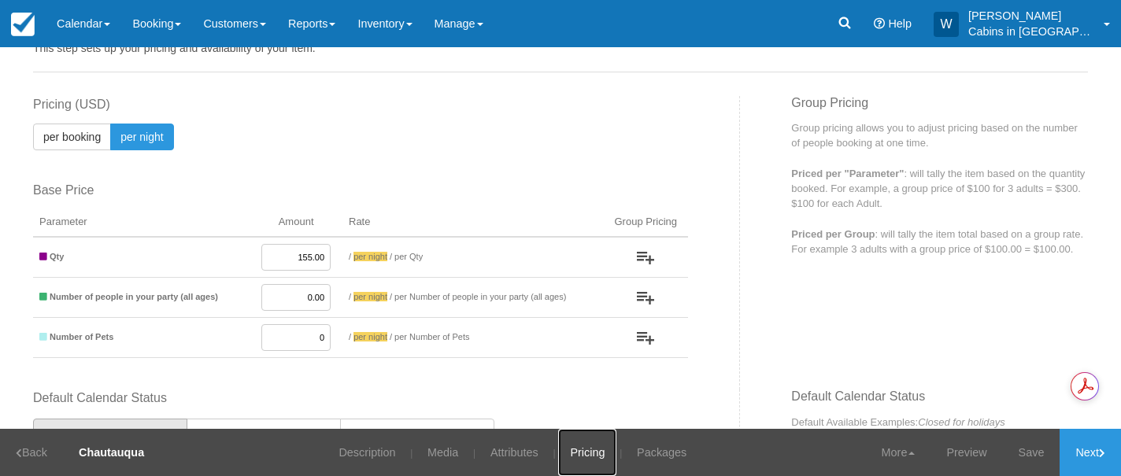
scroll to position [98, 0]
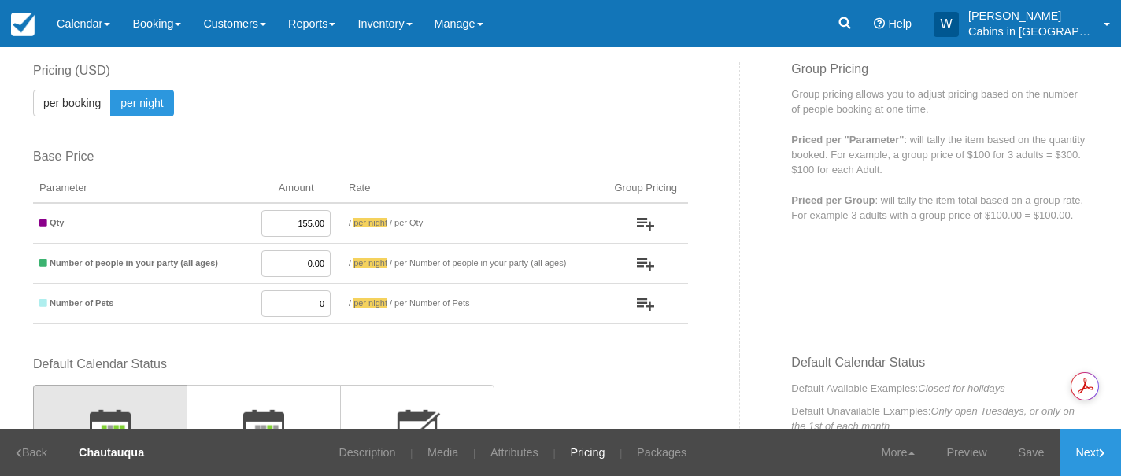
drag, startPoint x: 270, startPoint y: 221, endPoint x: 306, endPoint y: 221, distance: 35.4
click at [300, 221] on input "155.00" at bounding box center [295, 223] width 69 height 27
click at [311, 224] on input "155.00" at bounding box center [295, 223] width 69 height 27
drag, startPoint x: 319, startPoint y: 226, endPoint x: 258, endPoint y: 224, distance: 60.7
click at [261, 224] on input "155.00" at bounding box center [295, 223] width 69 height 27
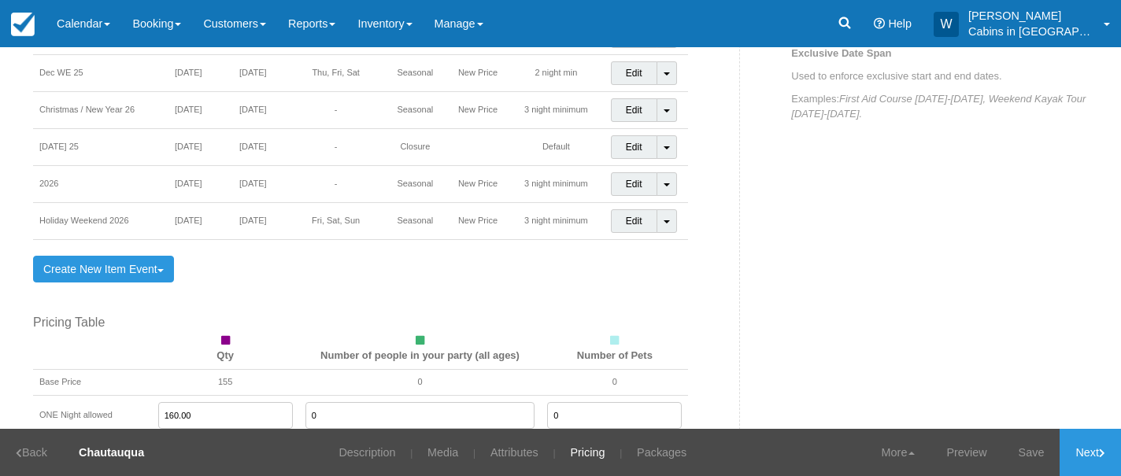
scroll to position [1069, 0]
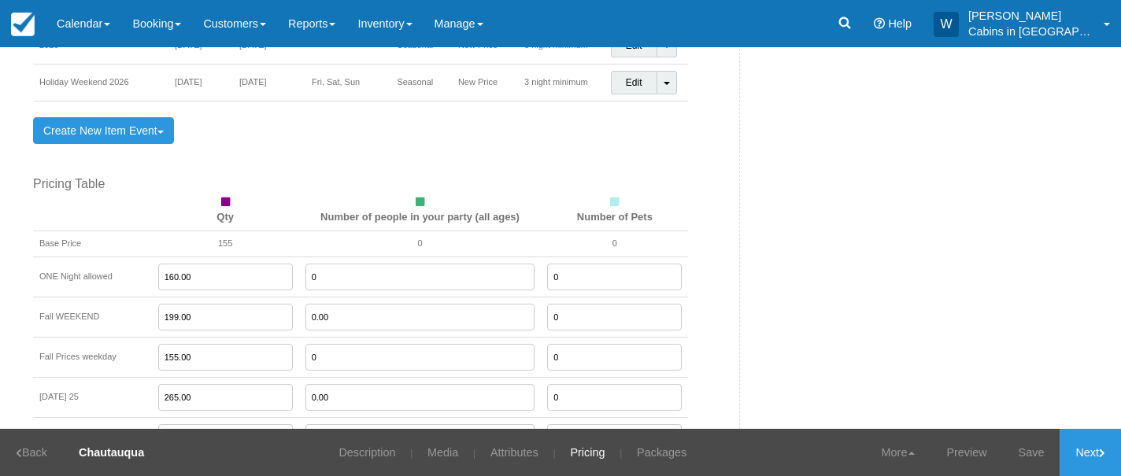
type input "160.00"
drag, startPoint x: 205, startPoint y: 281, endPoint x: 149, endPoint y: 278, distance: 56.0
type input "199.00"
click at [206, 359] on input "155.00" at bounding box center [225, 357] width 135 height 27
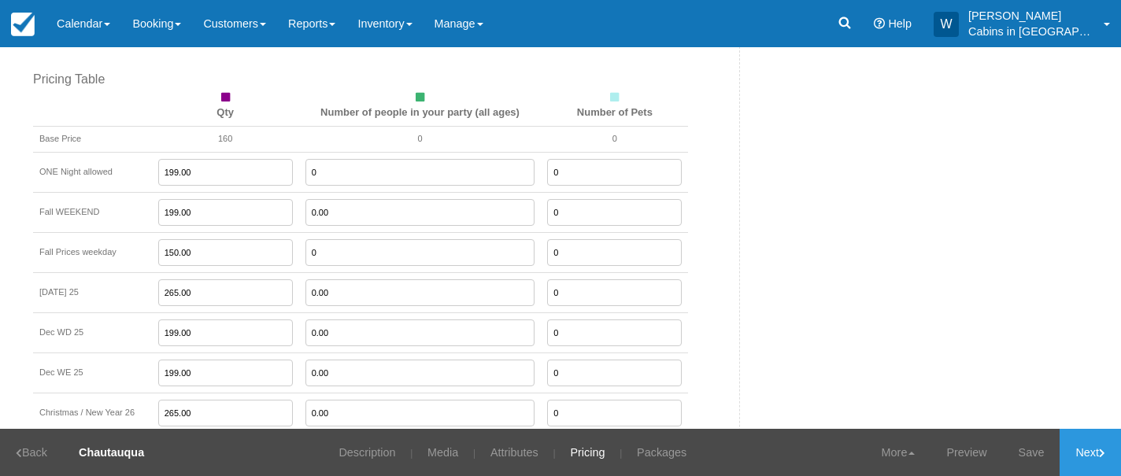
scroll to position [1178, 0]
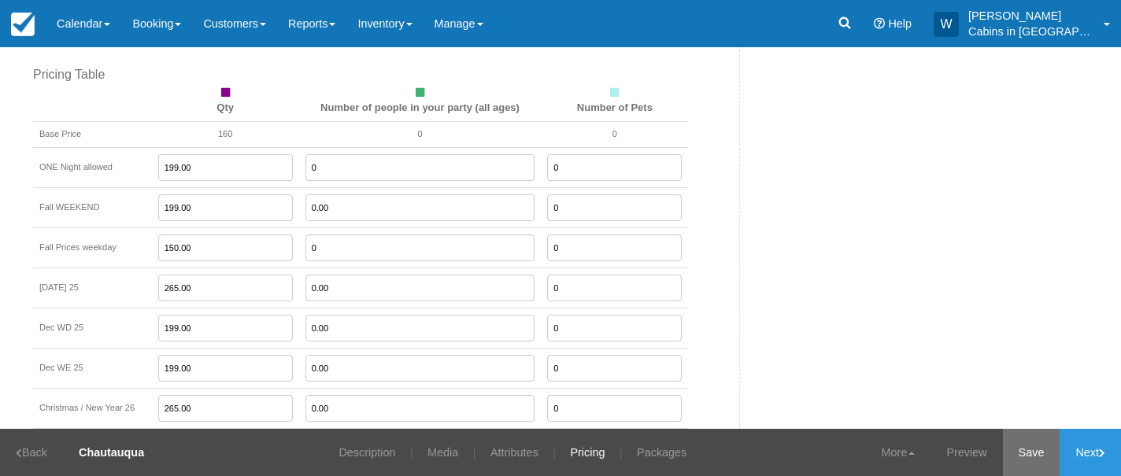
type input "150.00"
click at [1024, 446] on link "Save" at bounding box center [1031, 452] width 57 height 47
